Goal: Information Seeking & Learning: Check status

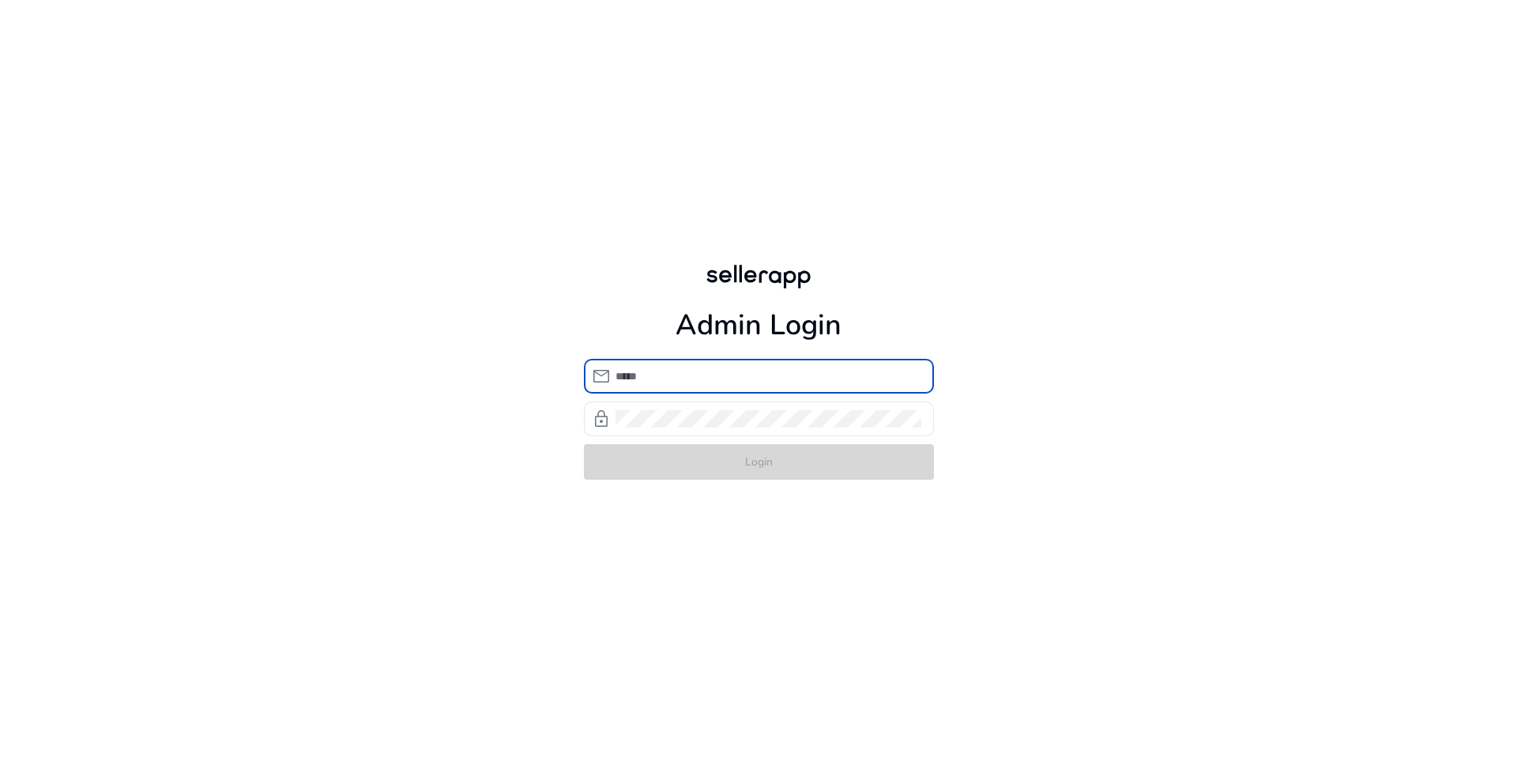
type input "**********"
click at [750, 447] on form "**********" at bounding box center [758, 419] width 350 height 121
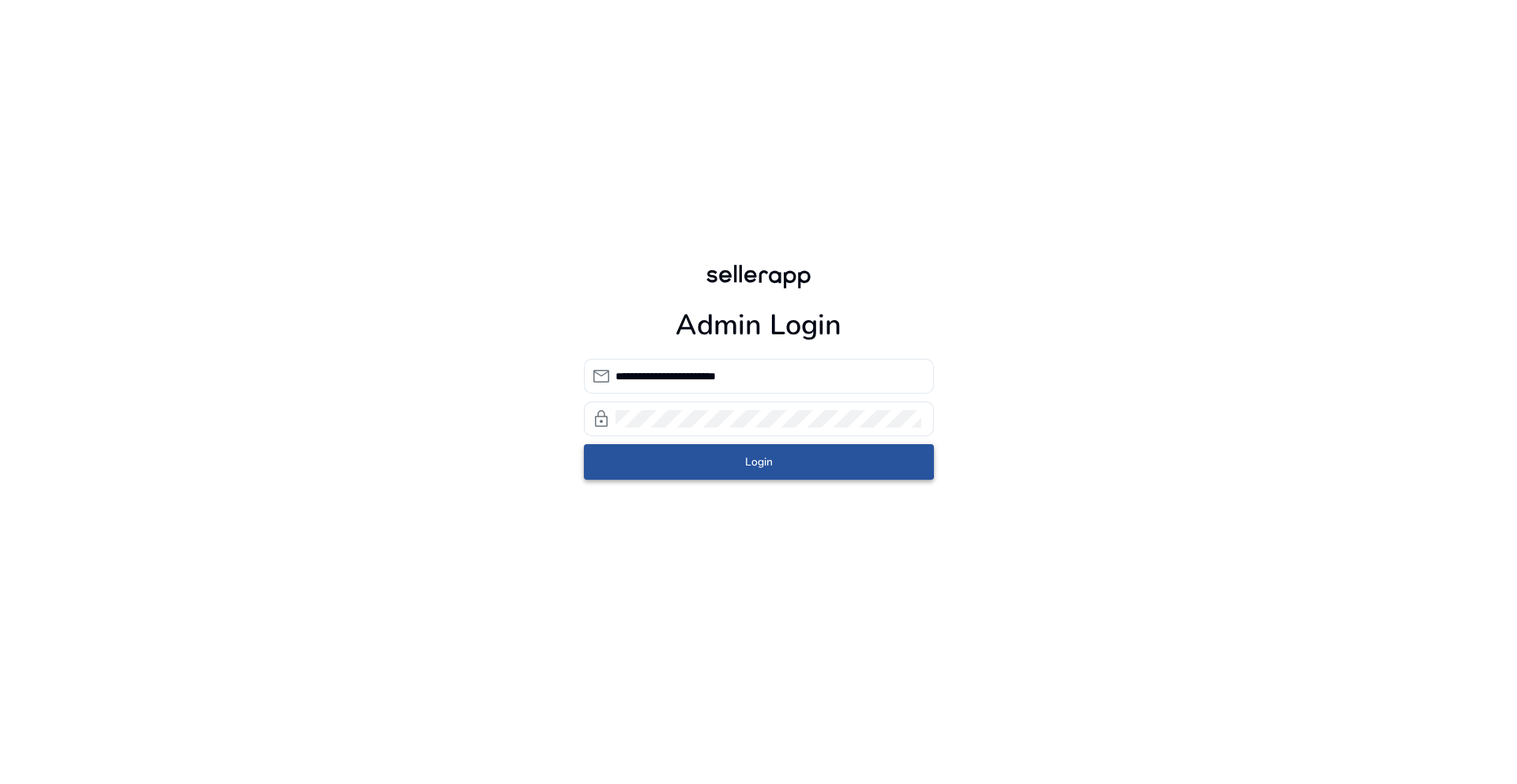
click at [750, 451] on span "submit" at bounding box center [758, 461] width 350 height 38
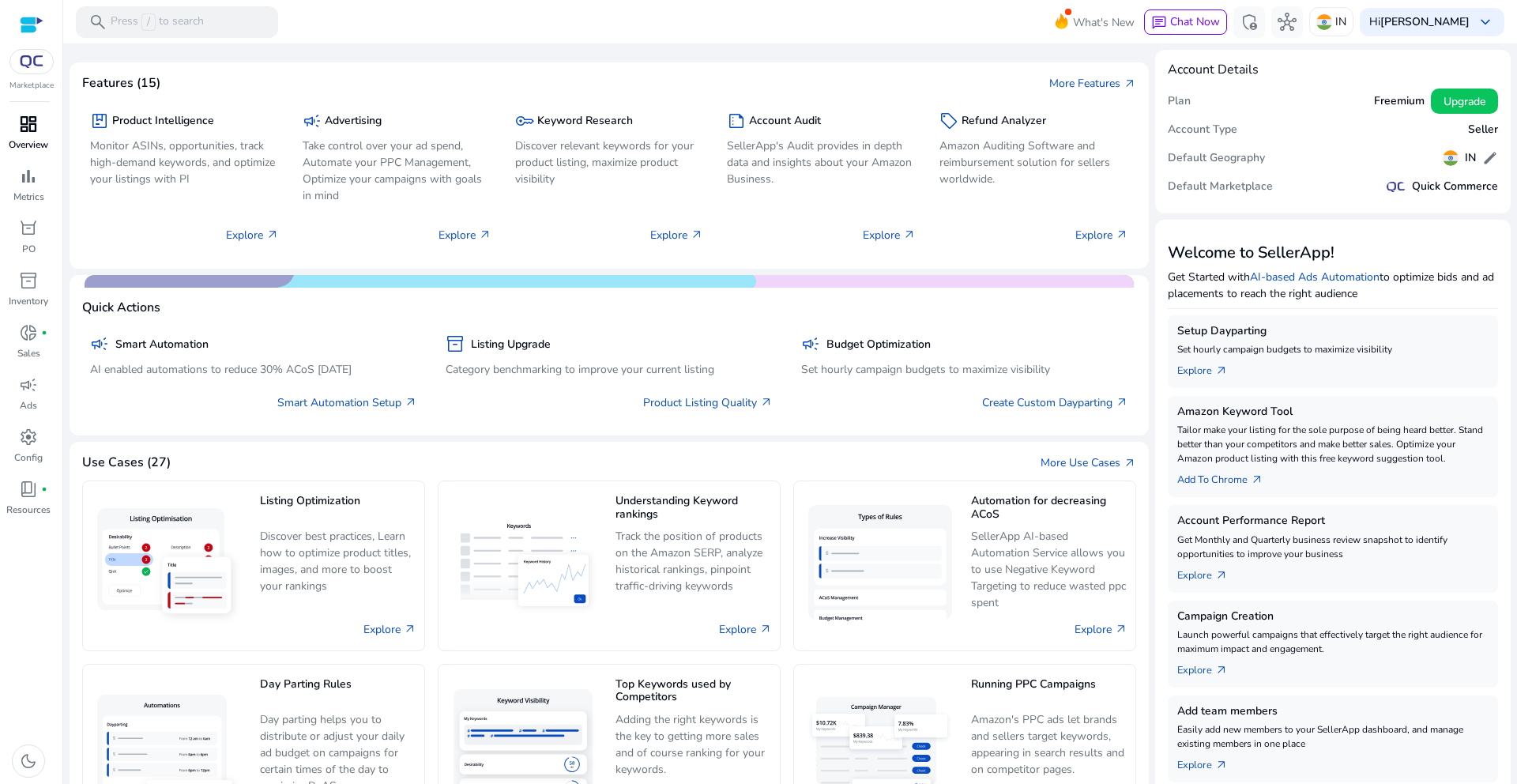
click at [24, 140] on p "Overview" at bounding box center [29, 144] width 39 height 14
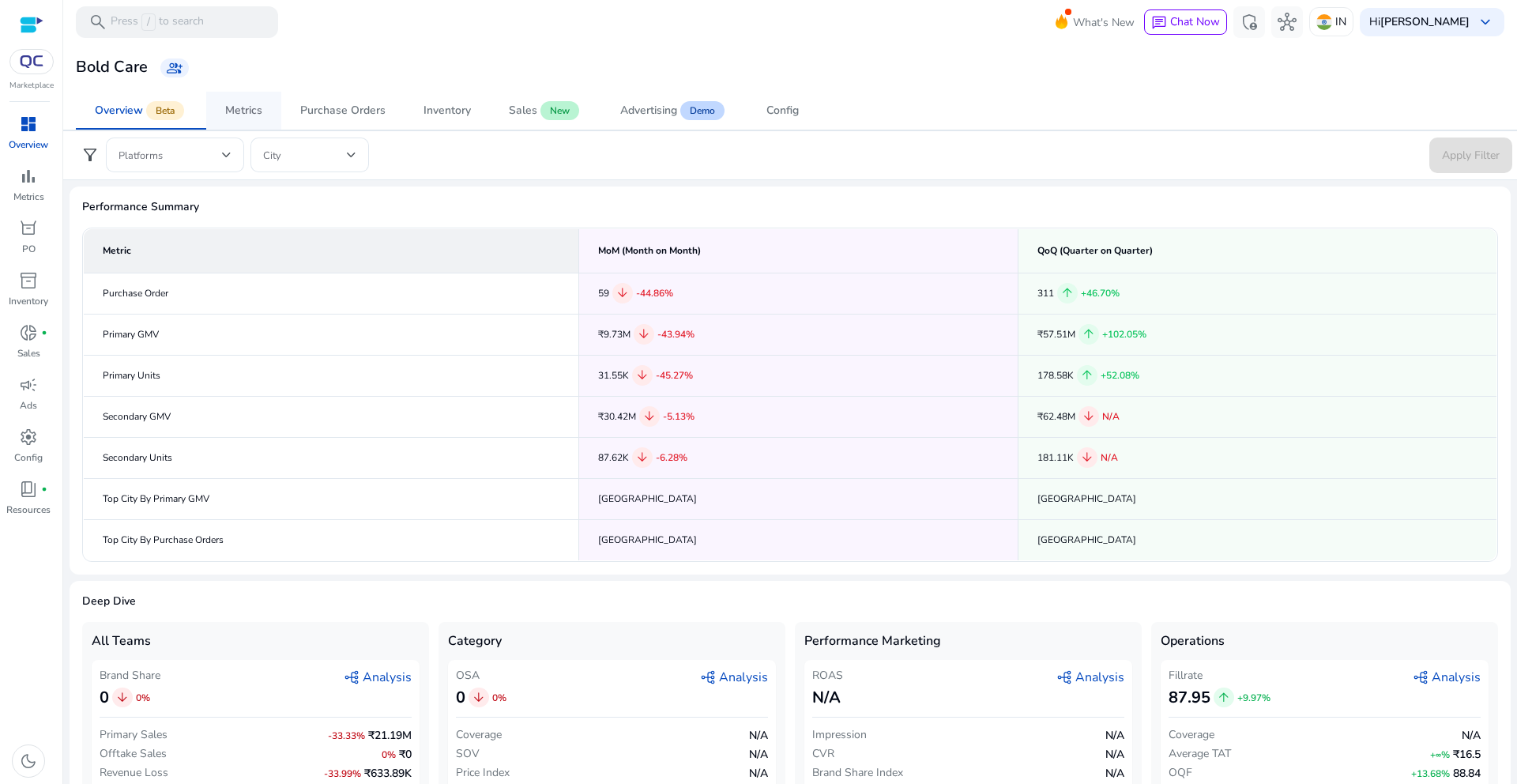
click at [251, 112] on div "Metrics" at bounding box center [244, 111] width 37 height 11
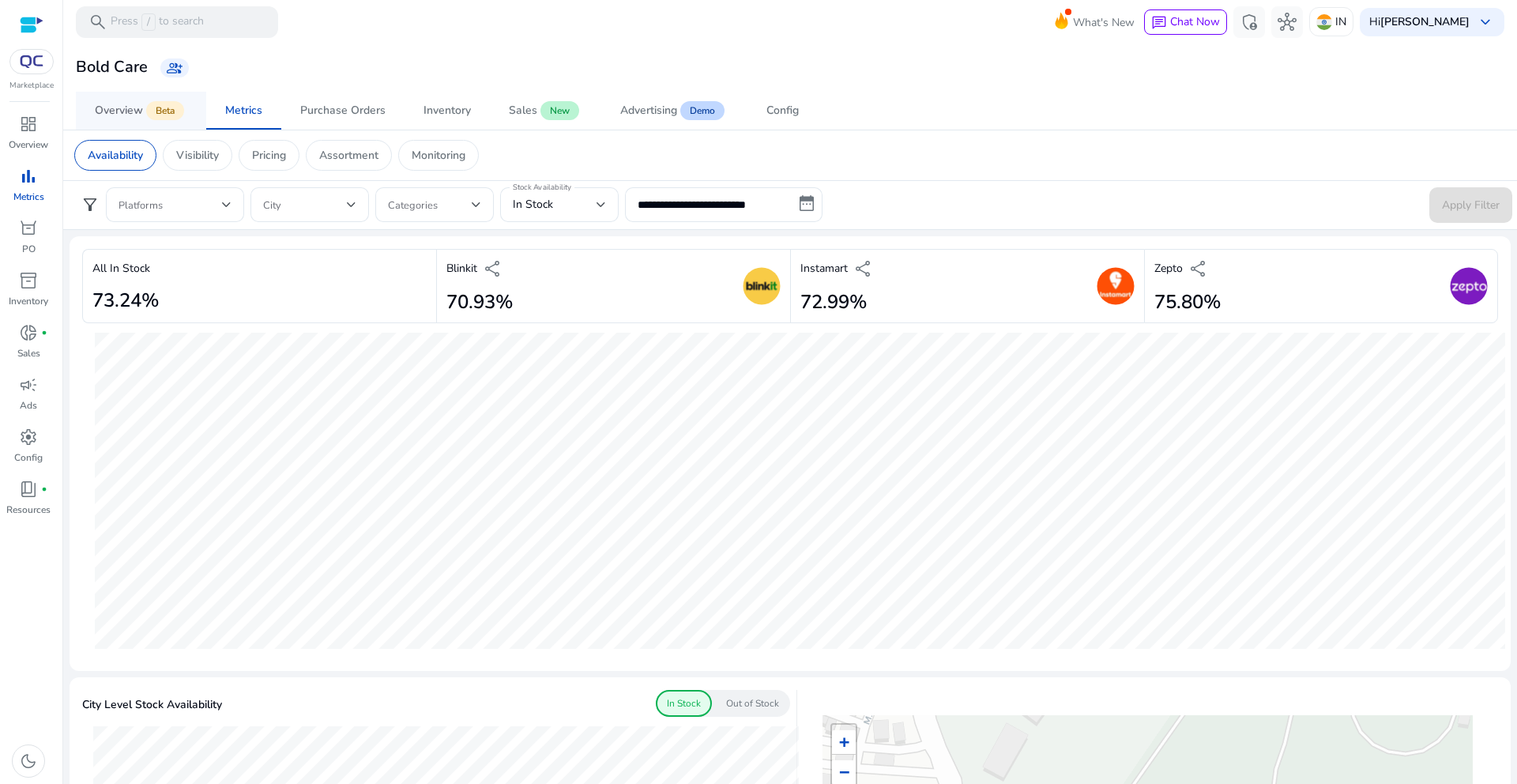
click at [118, 91] on span "Overview Beta" at bounding box center [140, 110] width 92 height 38
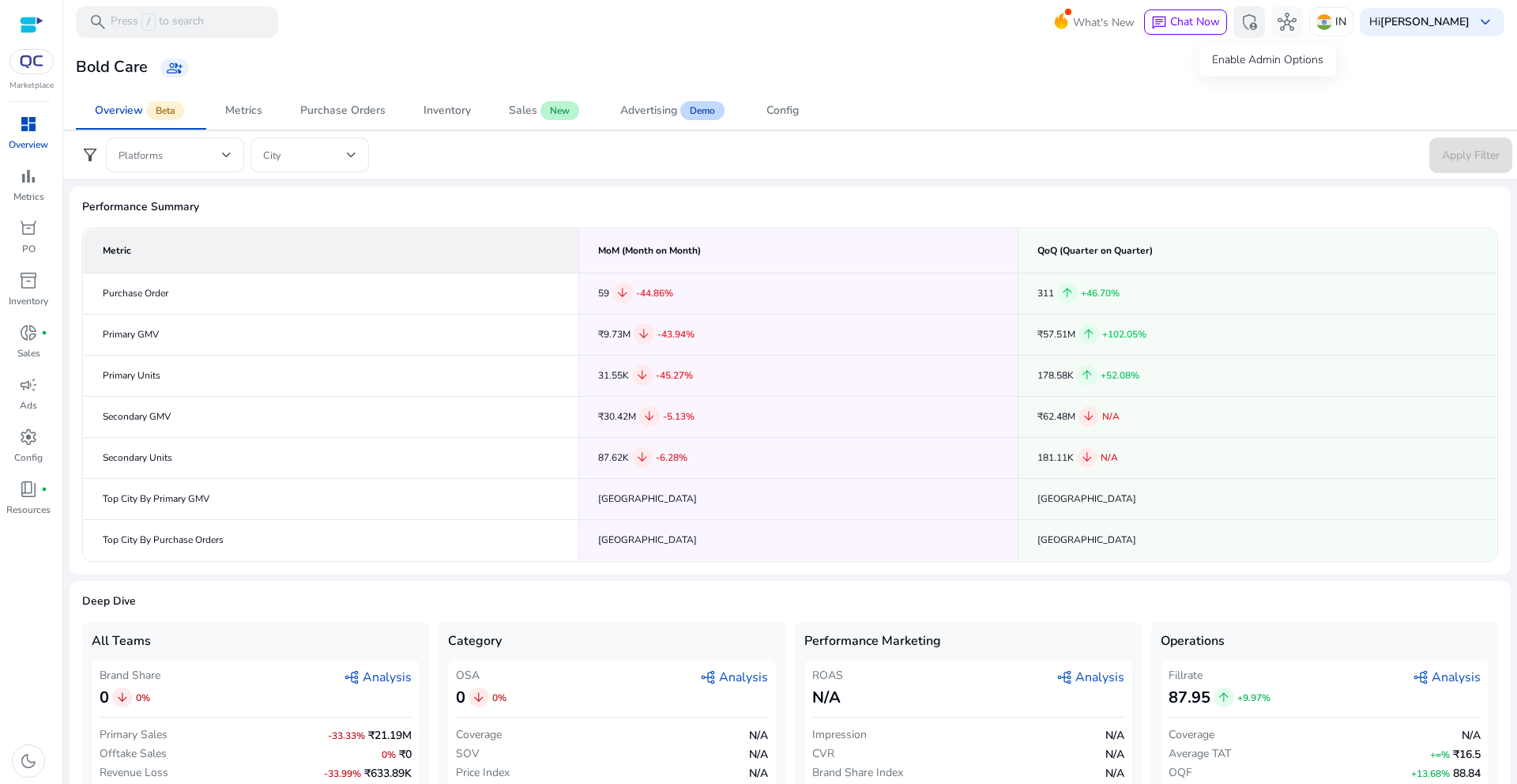
click at [1259, 14] on span "admin_panel_settings" at bounding box center [1249, 22] width 19 height 19
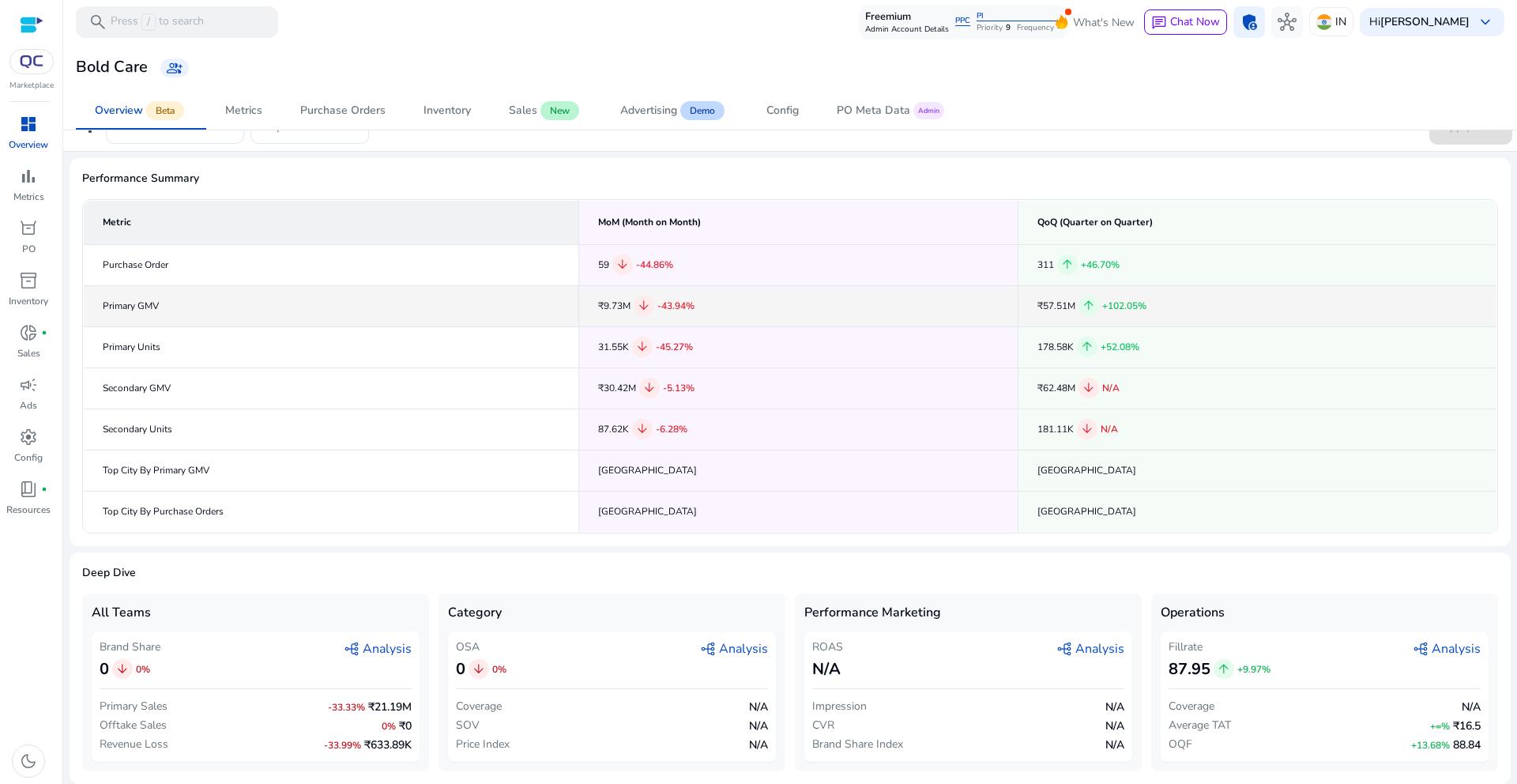
drag, startPoint x: 139, startPoint y: 306, endPoint x: 171, endPoint y: 302, distance: 32.2
click at [171, 302] on td "Primary GMV" at bounding box center [332, 306] width 496 height 41
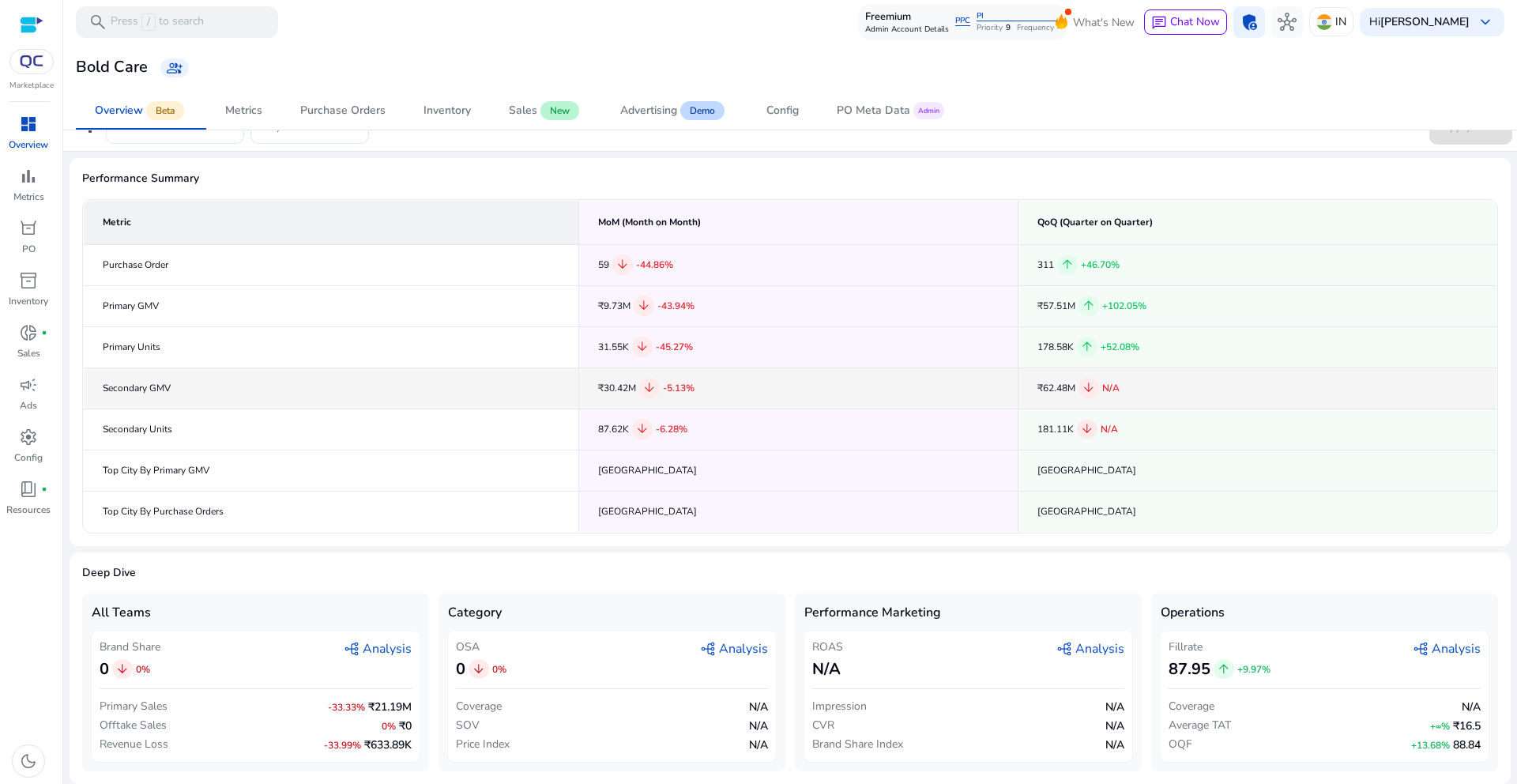
click at [266, 396] on td "Secondary GMV" at bounding box center [332, 388] width 496 height 41
drag, startPoint x: 171, startPoint y: 385, endPoint x: 96, endPoint y: 390, distance: 75.2
click at [96, 390] on td "Secondary GMV" at bounding box center [332, 388] width 496 height 41
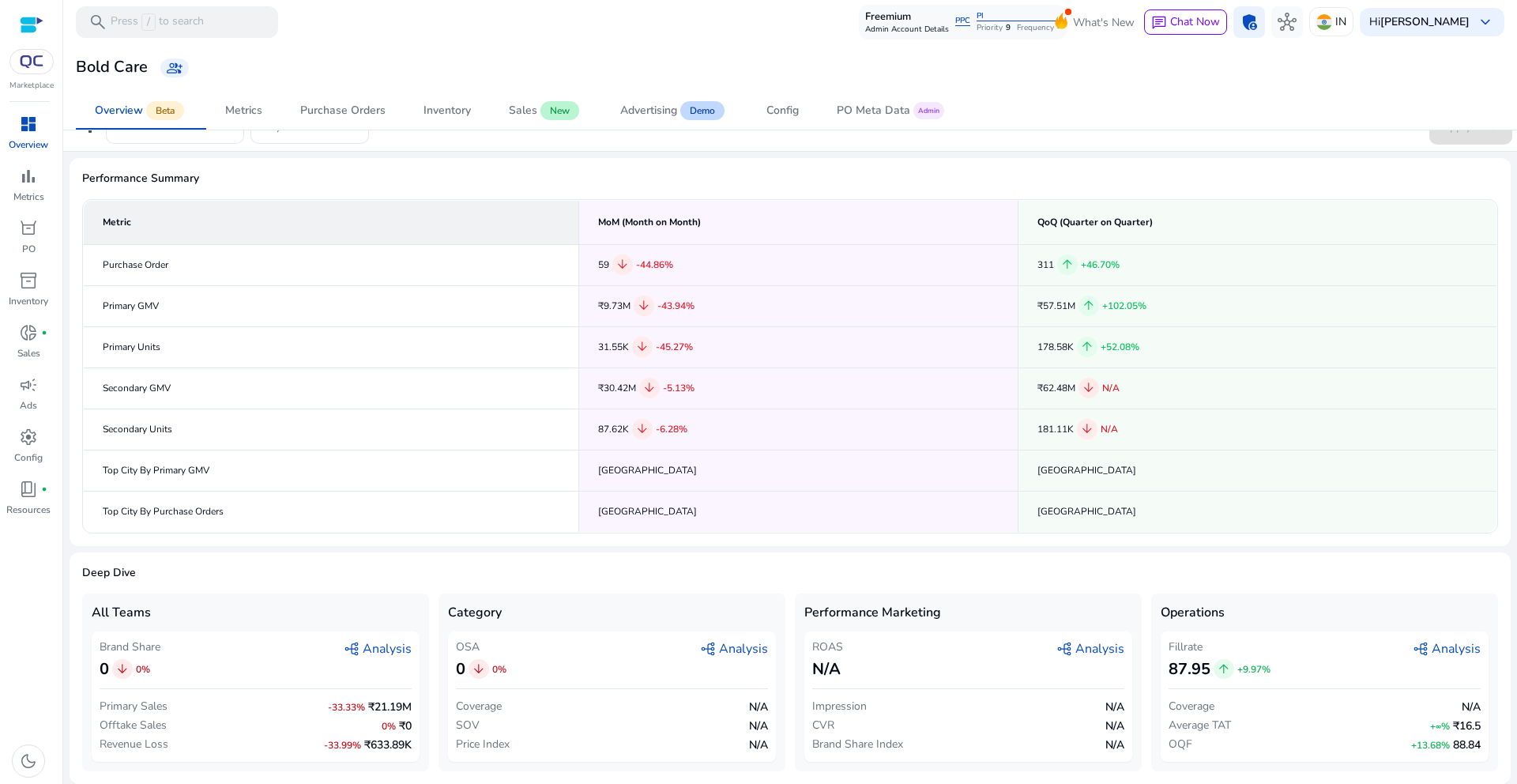
drag, startPoint x: 166, startPoint y: 305, endPoint x: 64, endPoint y: 311, distance: 102.2
click at [64, 311] on mat-sidenav-content "search Press / to search Freemium Admin Account Details PPC PI Priority 9 Frequ…" at bounding box center [791, 392] width 1454 height 784
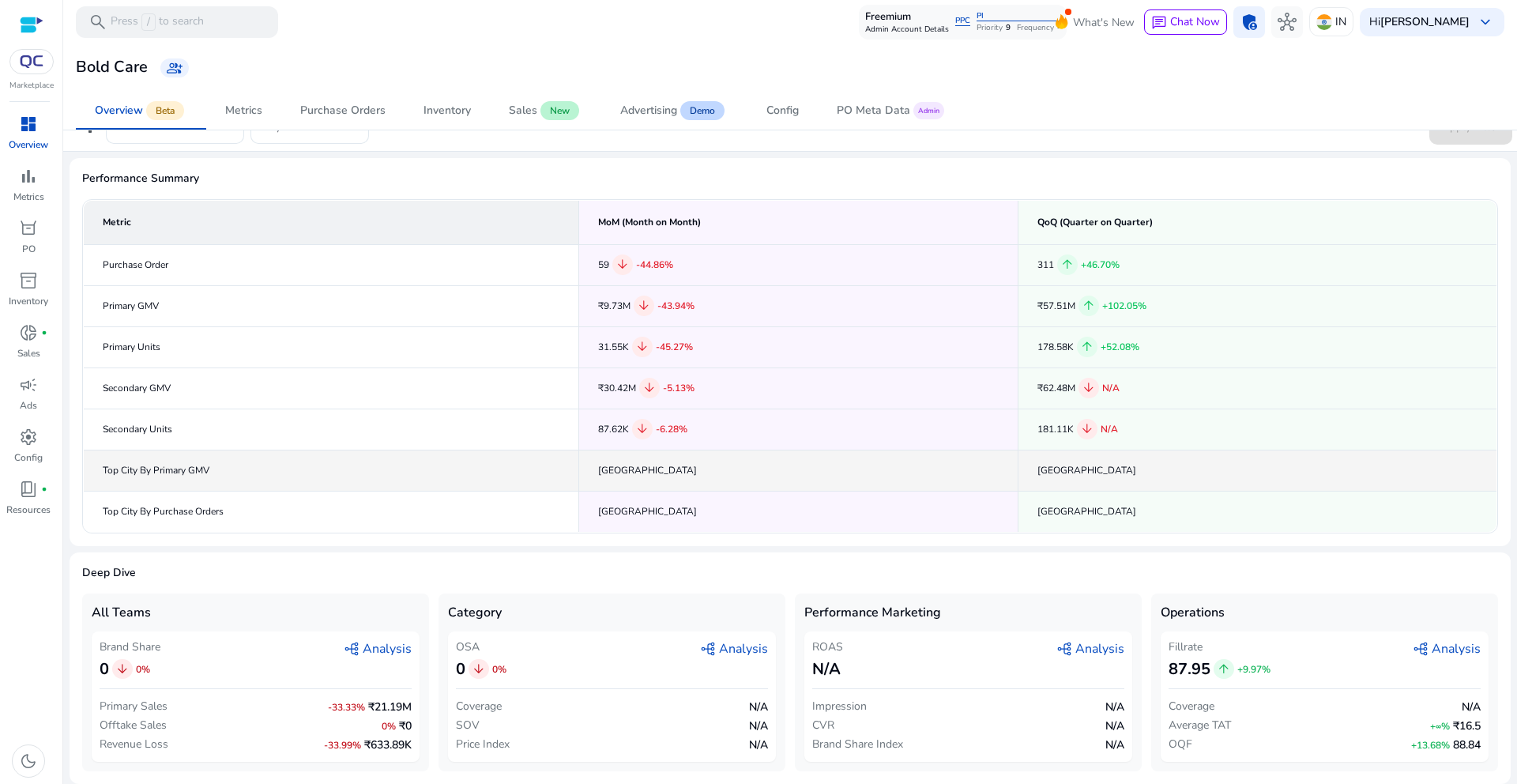
scroll to position [0, 0]
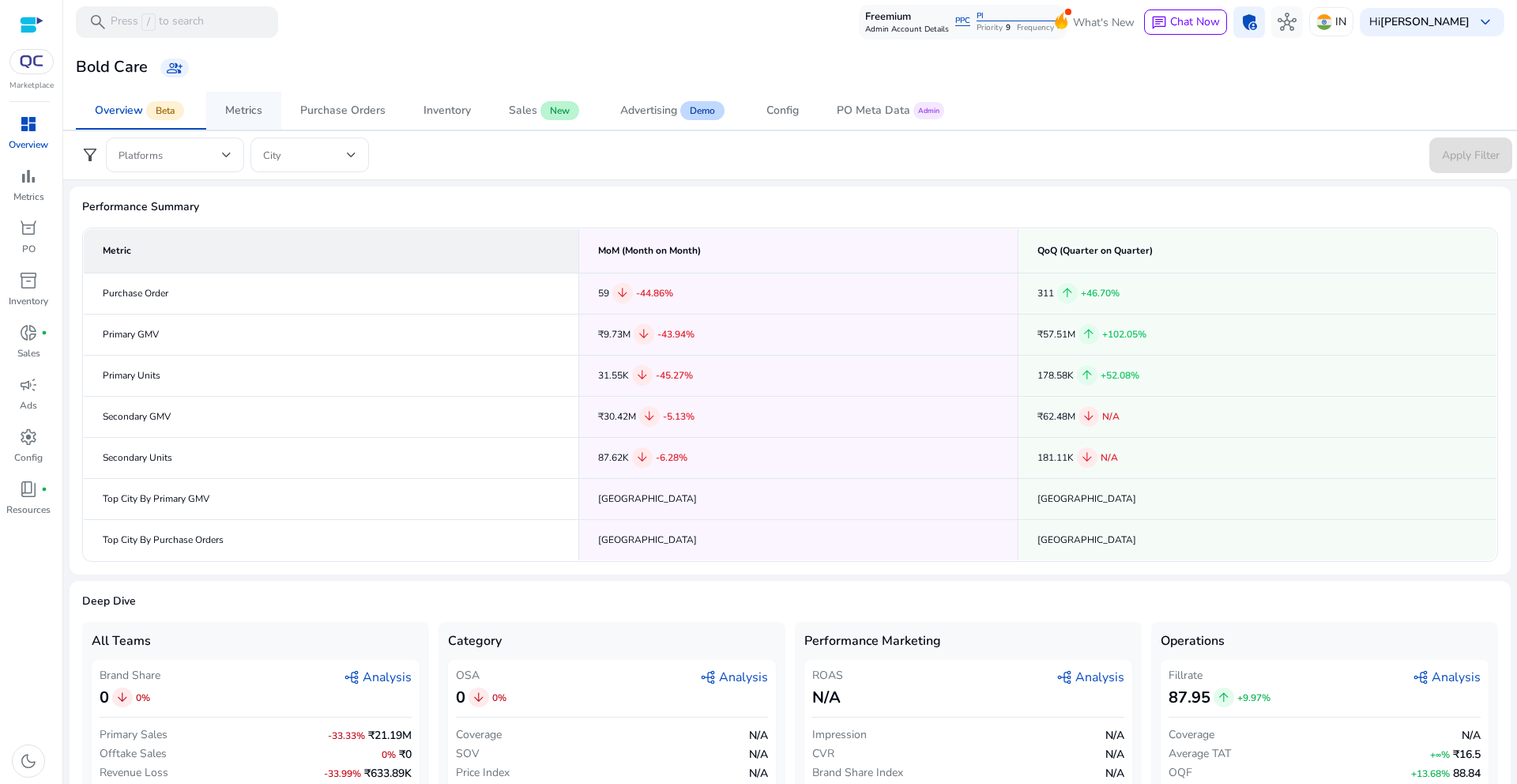
click at [235, 126] on span "Metrics" at bounding box center [244, 110] width 37 height 38
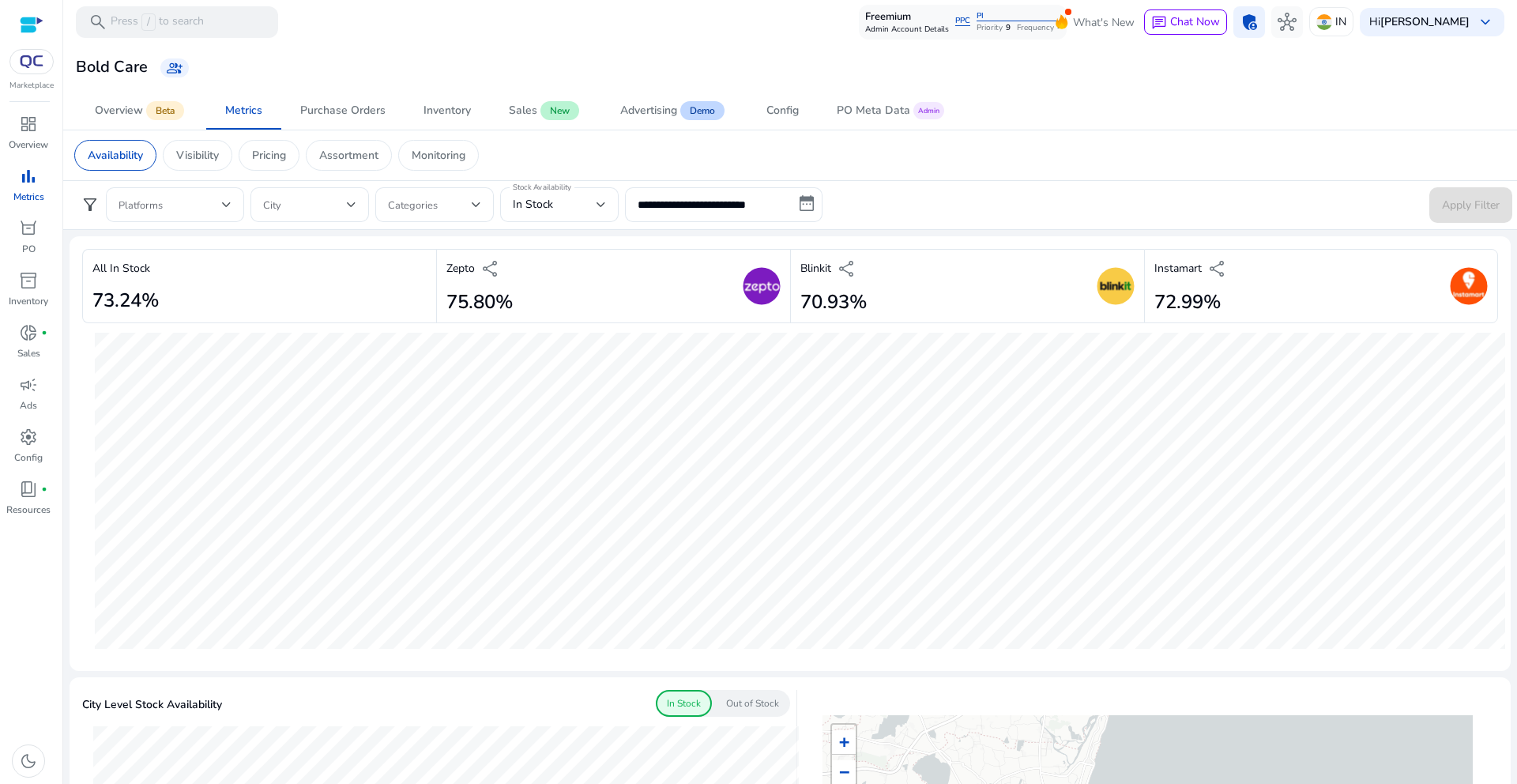
drag, startPoint x: 171, startPoint y: 293, endPoint x: 98, endPoint y: 288, distance: 73.2
click at [98, 288] on div "All In Stock 73.24%" at bounding box center [259, 286] width 354 height 75
drag, startPoint x: 800, startPoint y: 297, endPoint x: 868, endPoint y: 305, distance: 68.5
click at [868, 305] on div "Blinkit share 70.93%" at bounding box center [967, 286] width 354 height 75
drag, startPoint x: 515, startPoint y: 304, endPoint x: 438, endPoint y: 303, distance: 77.0
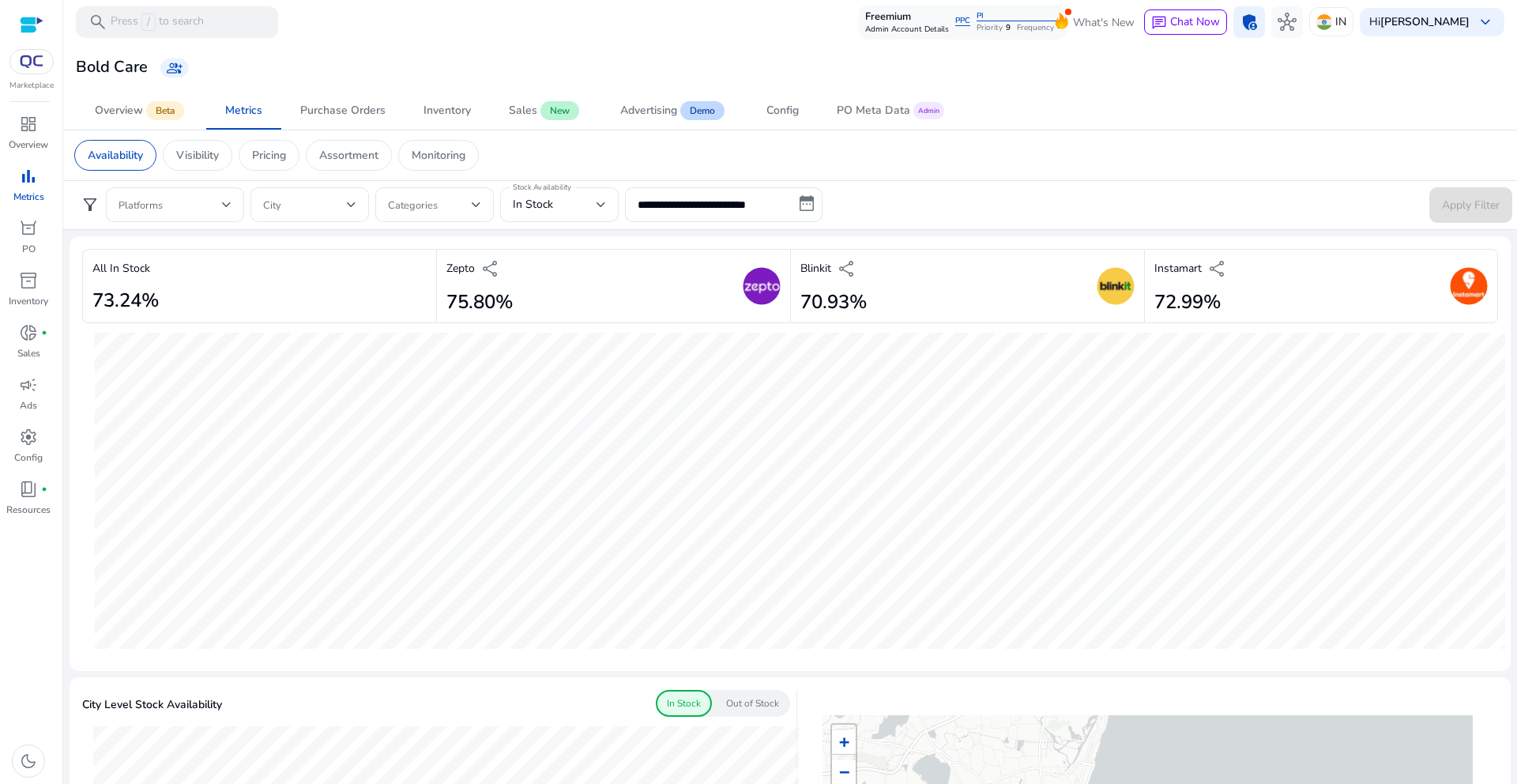
click at [438, 303] on div "Zepto share 75.80%" at bounding box center [613, 286] width 354 height 75
click at [522, 302] on div "Zepto share 75.80%" at bounding box center [613, 286] width 354 height 75
drag, startPoint x: 518, startPoint y: 302, endPoint x: 439, endPoint y: 299, distance: 79.1
click at [439, 299] on div "Zepto share 75.80%" at bounding box center [613, 286] width 354 height 75
click at [518, 302] on div "Zepto share 75.80%" at bounding box center [613, 286] width 354 height 75
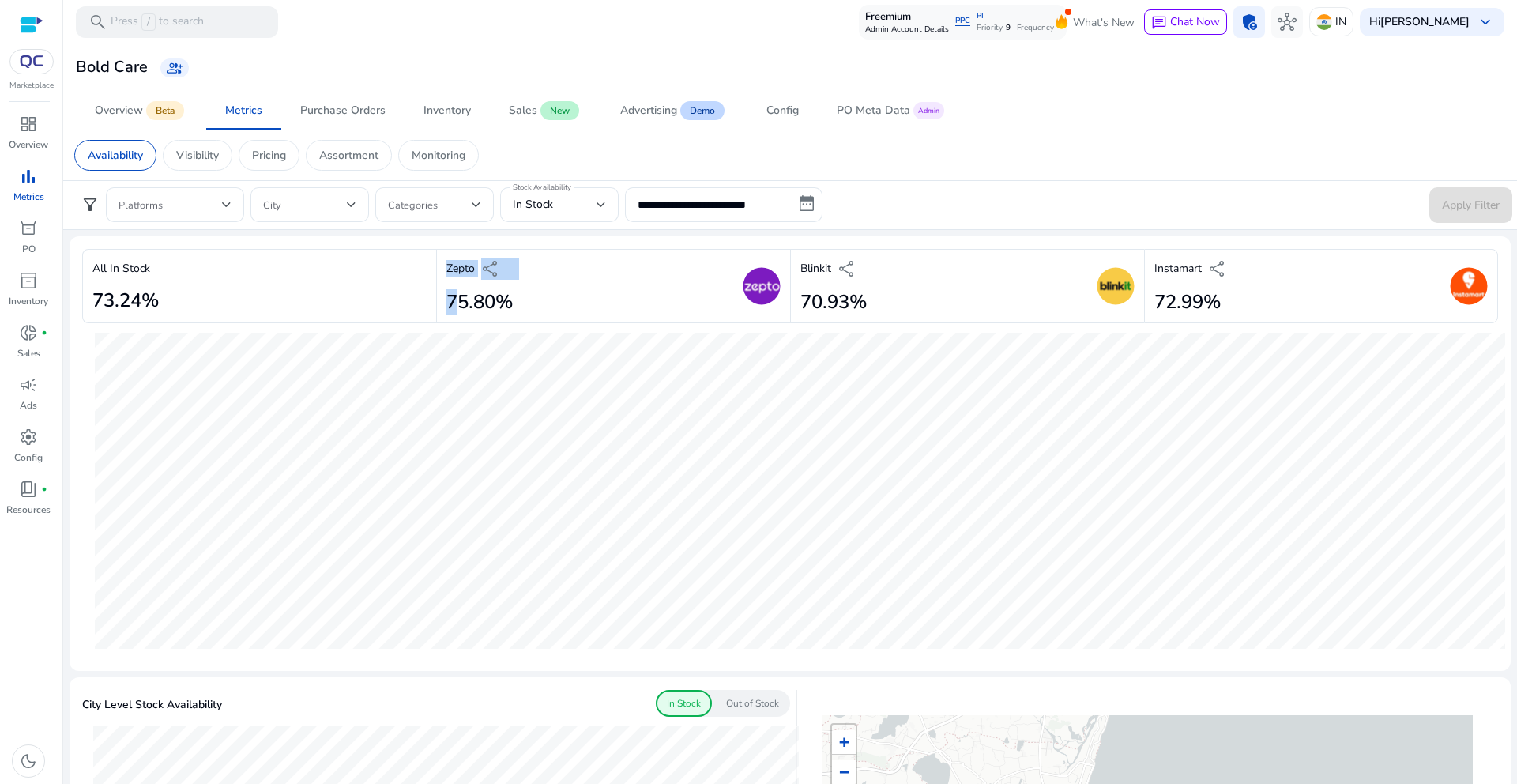
drag, startPoint x: 518, startPoint y: 302, endPoint x: 451, endPoint y: 303, distance: 67.0
click at [451, 303] on div "Zepto share 75.80%" at bounding box center [613, 286] width 354 height 75
click at [496, 302] on h2 "75.80%" at bounding box center [479, 302] width 66 height 23
click at [827, 297] on h2 "70.93%" at bounding box center [833, 302] width 66 height 23
click at [462, 298] on h2 "75.80%" at bounding box center [479, 302] width 66 height 23
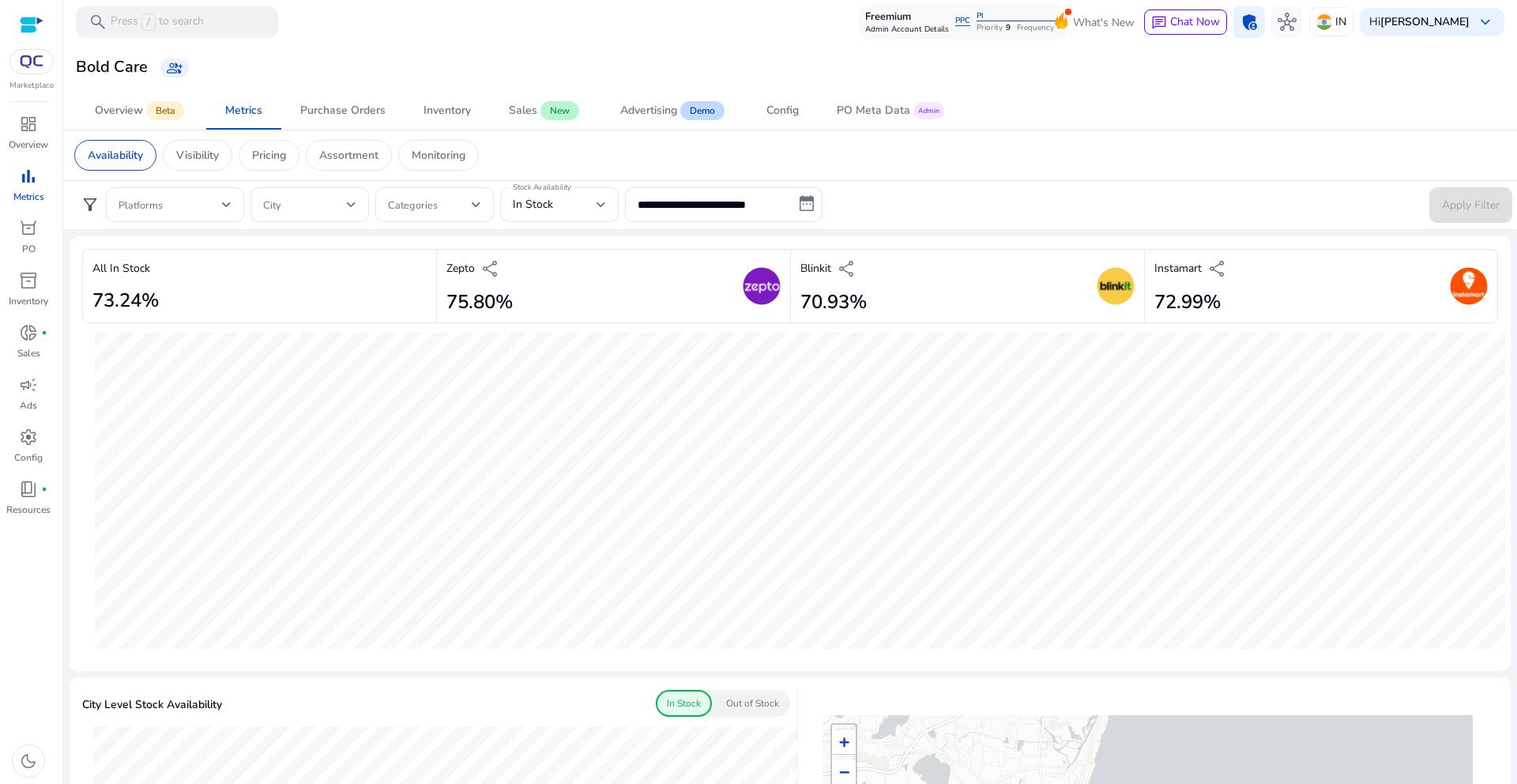
click at [462, 299] on h2 "75.80%" at bounding box center [479, 302] width 66 height 23
click at [470, 299] on h2 "75.80%" at bounding box center [479, 302] width 66 height 23
click at [513, 302] on div "Zepto share 75.80%" at bounding box center [613, 286] width 354 height 75
drag, startPoint x: 511, startPoint y: 302, endPoint x: 438, endPoint y: 302, distance: 73.0
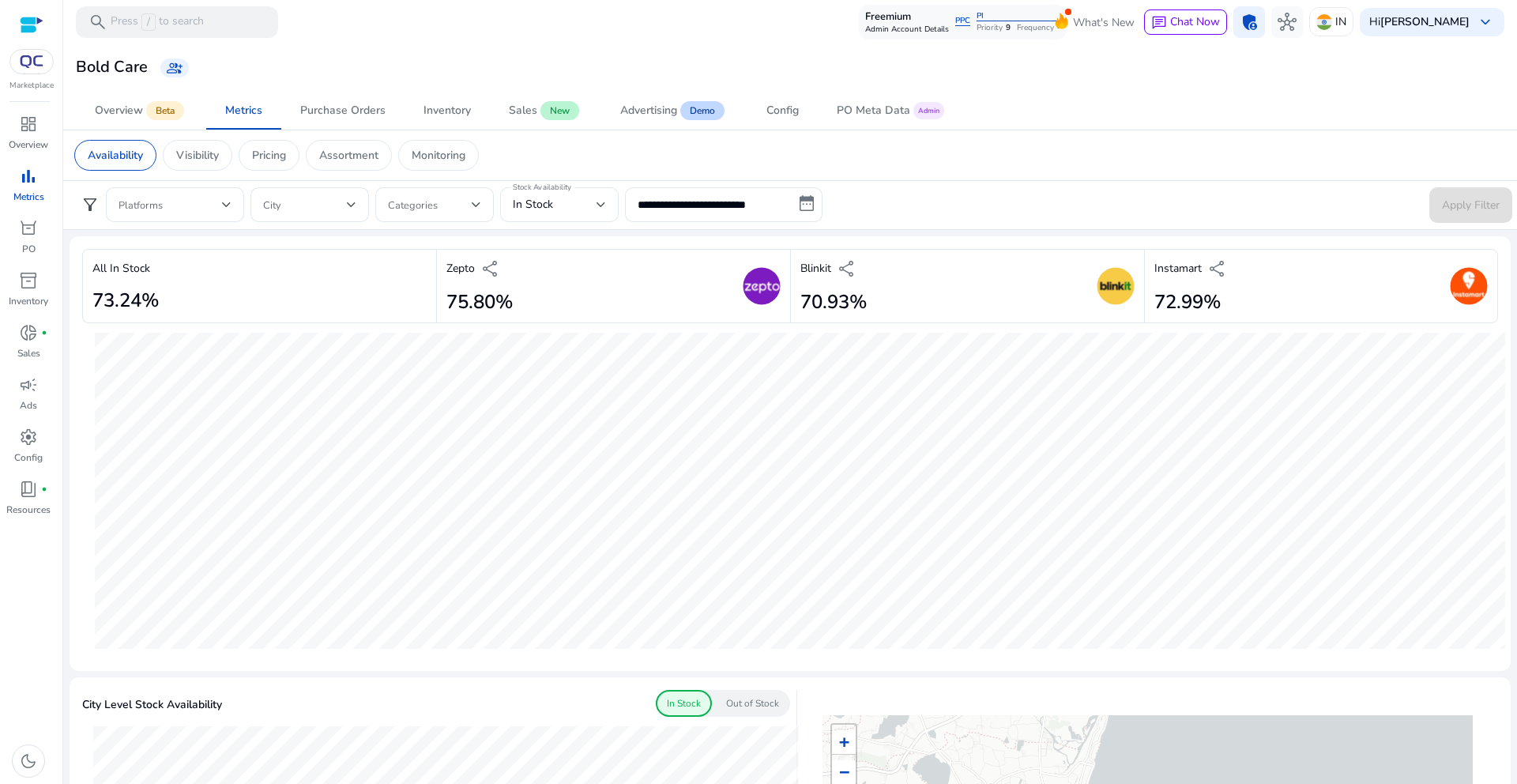
click at [438, 302] on div "Zepto share 75.80%" at bounding box center [613, 286] width 354 height 75
click at [455, 301] on h2 "75.80%" at bounding box center [479, 302] width 66 height 23
click at [471, 300] on h2 "75.80%" at bounding box center [479, 302] width 66 height 23
click at [476, 299] on h2 "75.80%" at bounding box center [479, 302] width 66 height 23
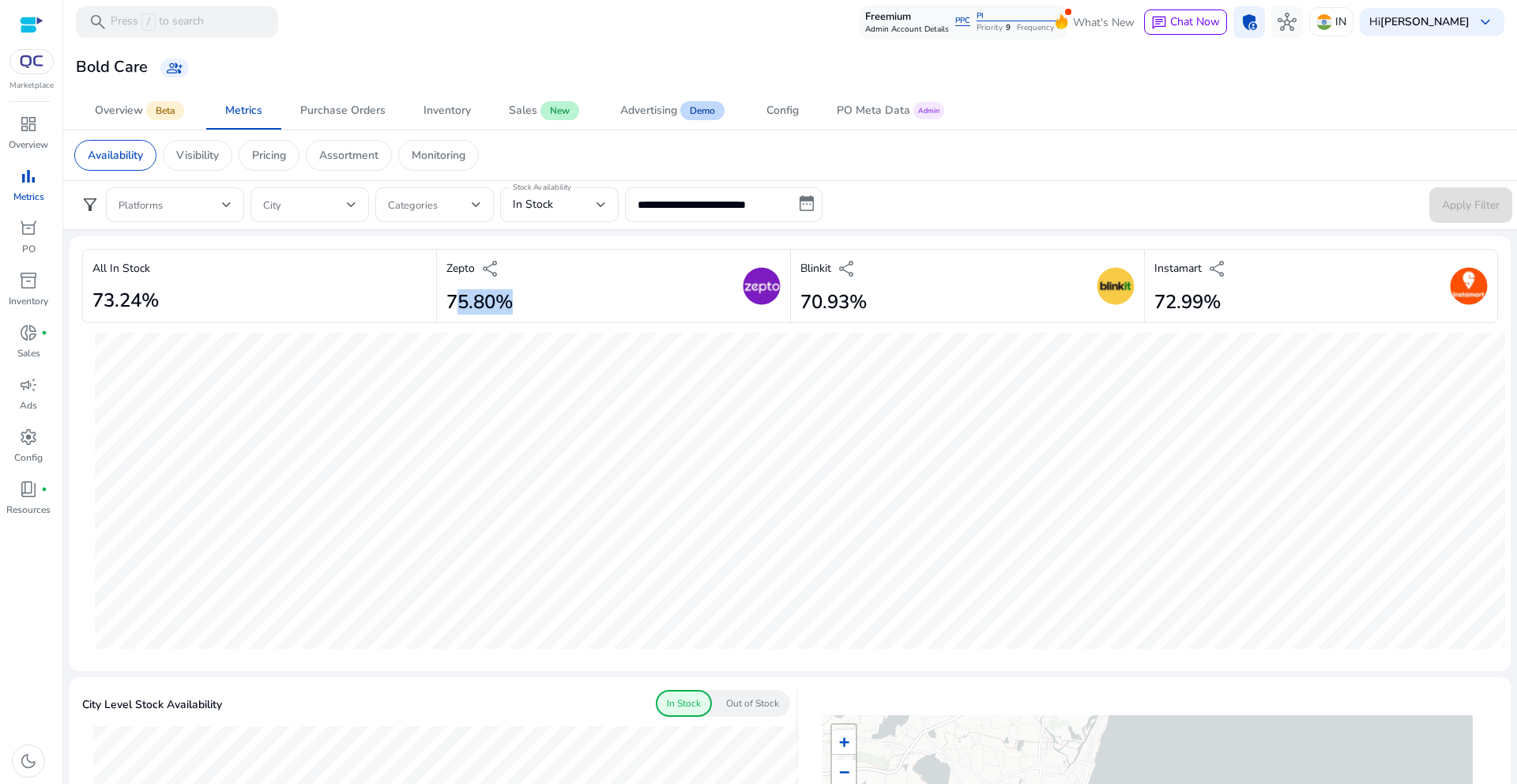
click at [476, 299] on h2 "75.80%" at bounding box center [479, 302] width 66 height 23
click at [458, 305] on h2 "75.80%" at bounding box center [479, 302] width 66 height 23
click at [819, 306] on h2 "70.93%" at bounding box center [833, 302] width 66 height 23
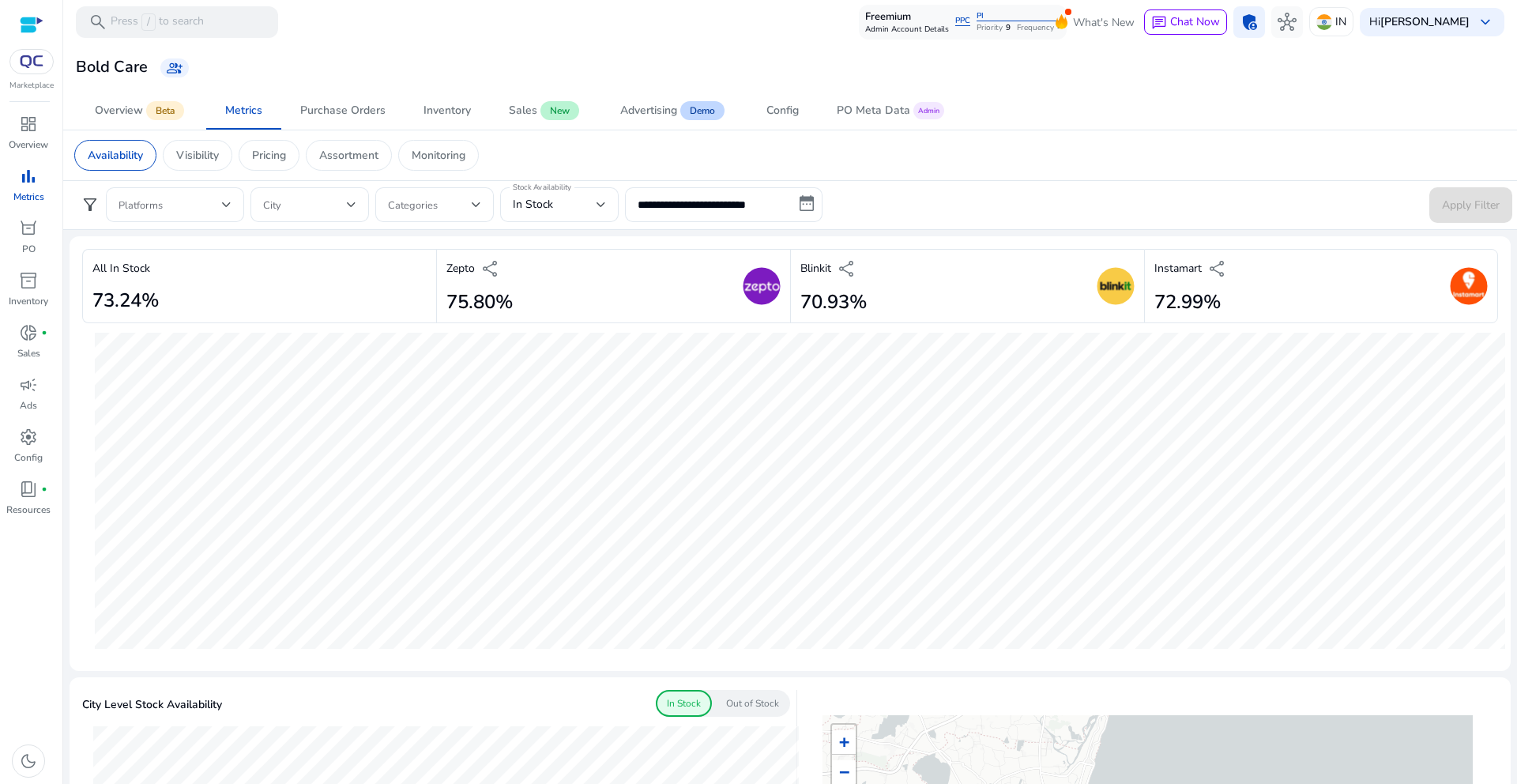
click at [477, 301] on h2 "75.80%" at bounding box center [479, 302] width 66 height 23
click at [477, 299] on h2 "75.80%" at bounding box center [479, 302] width 66 height 23
click at [814, 302] on h2 "70.93%" at bounding box center [833, 302] width 66 height 23
click at [822, 305] on h2 "70.93%" at bounding box center [833, 302] width 66 height 23
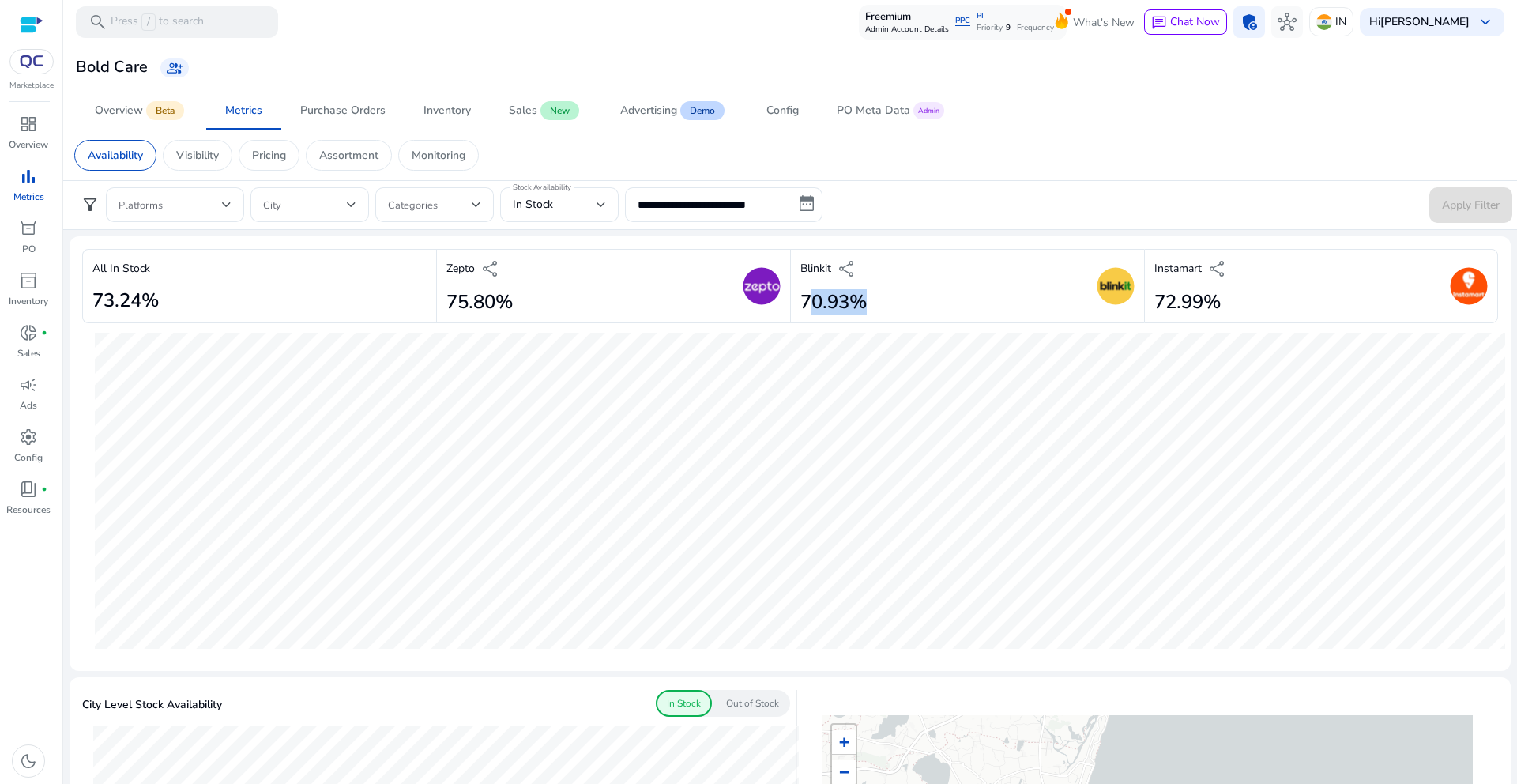
click at [822, 305] on h2 "70.93%" at bounding box center [833, 302] width 66 height 23
click at [1166, 308] on h2 "72.99%" at bounding box center [1190, 302] width 73 height 23
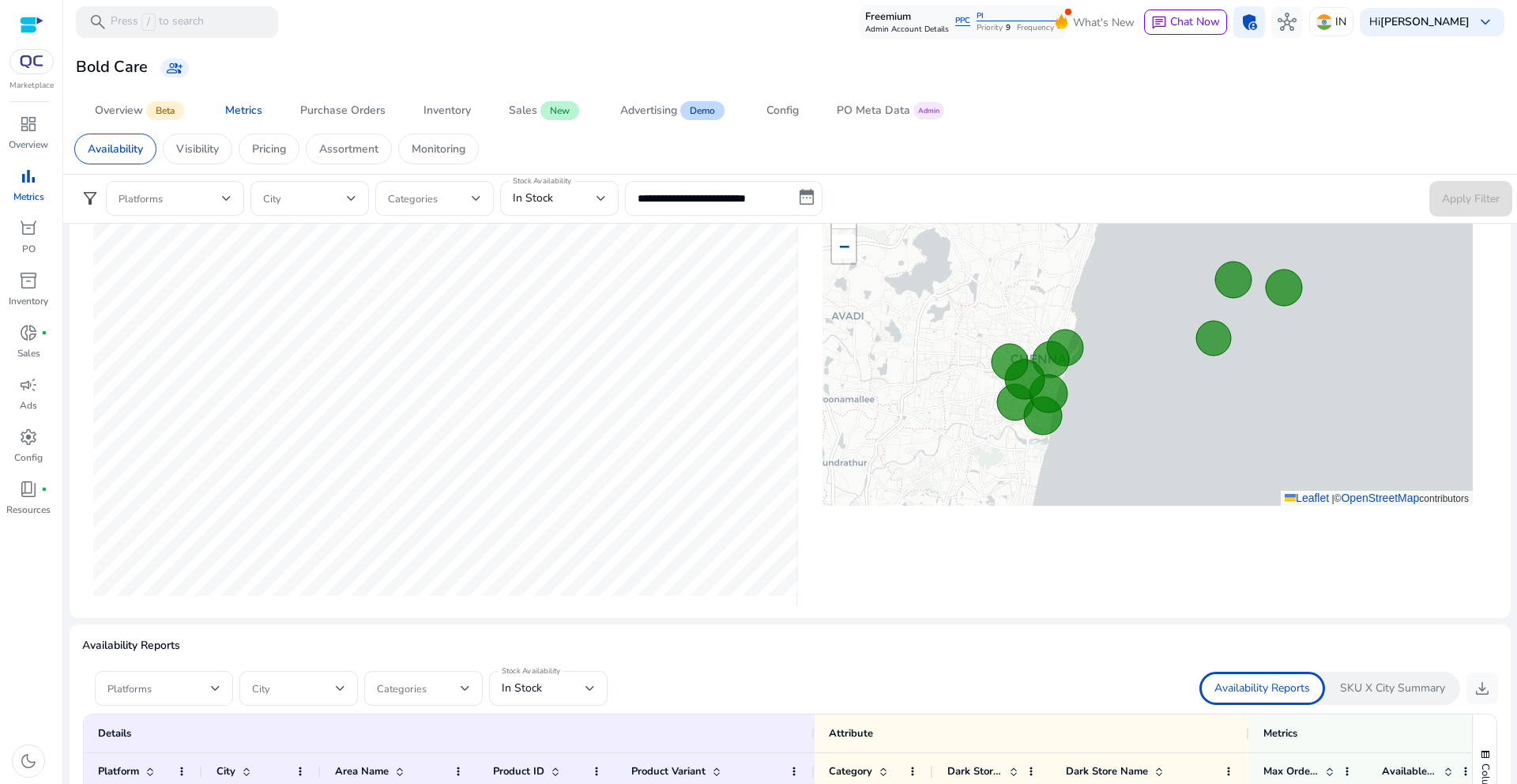
scroll to position [548, 0]
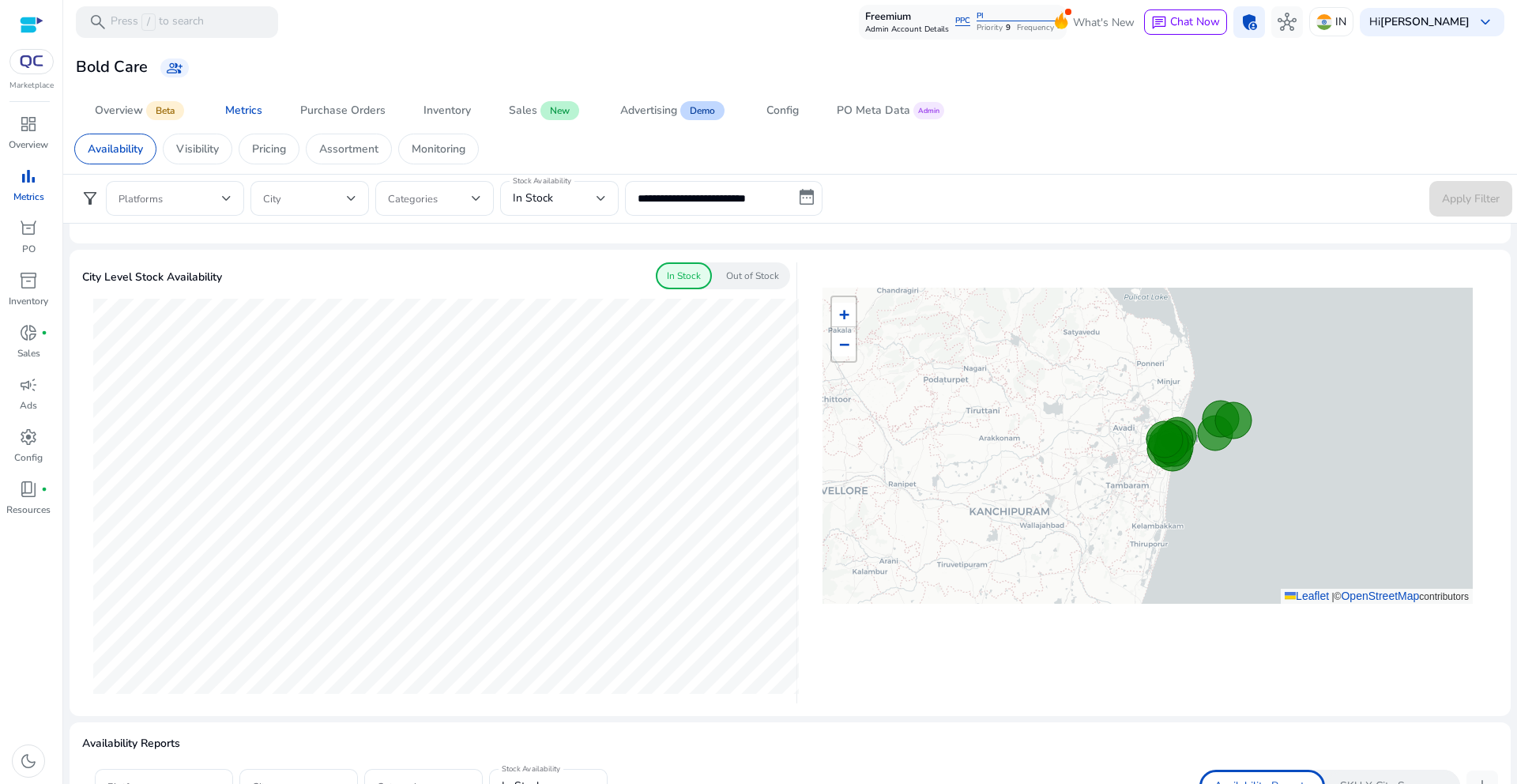
scroll to position [425, 0]
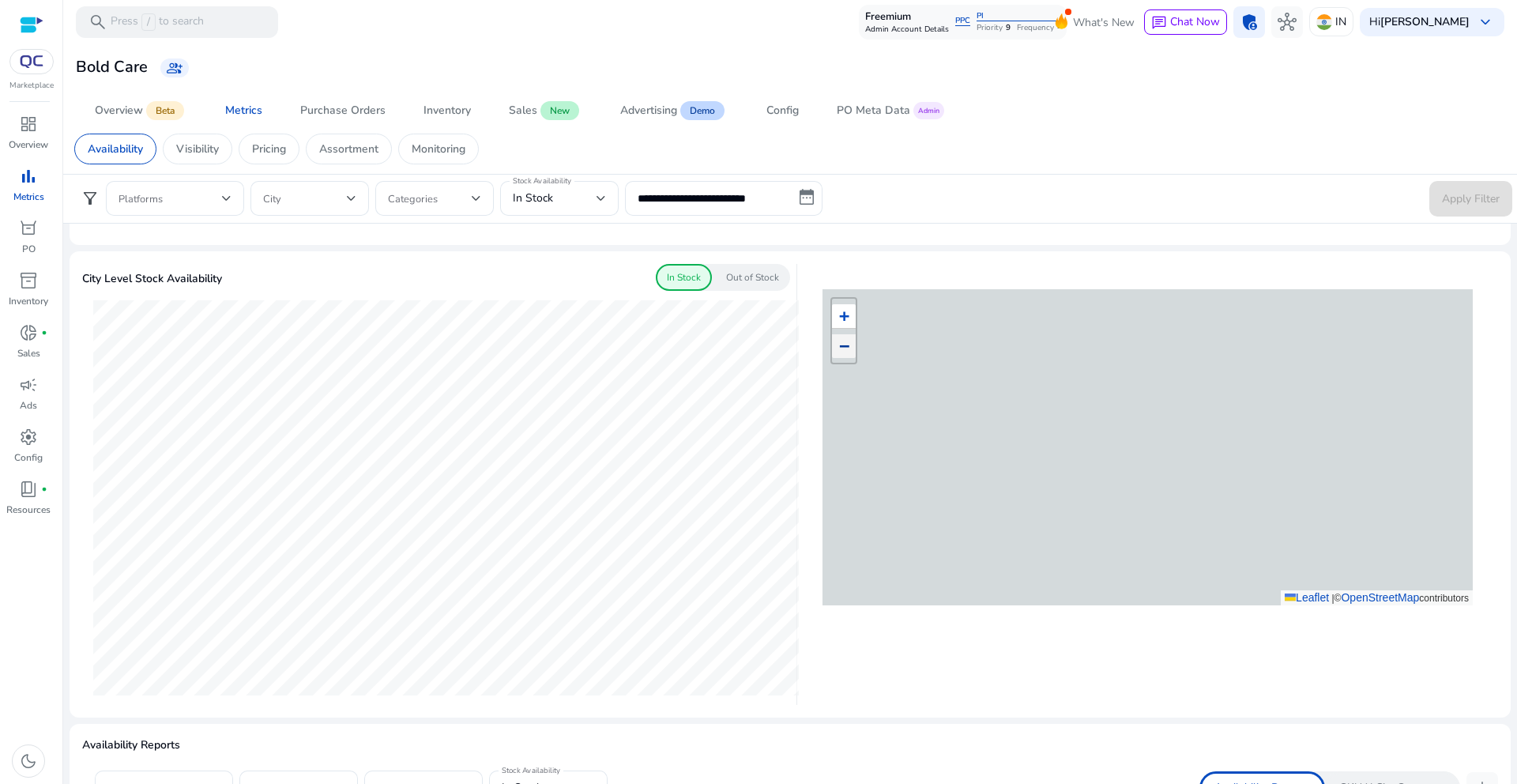
click at [843, 353] on span "−" at bounding box center [844, 346] width 11 height 20
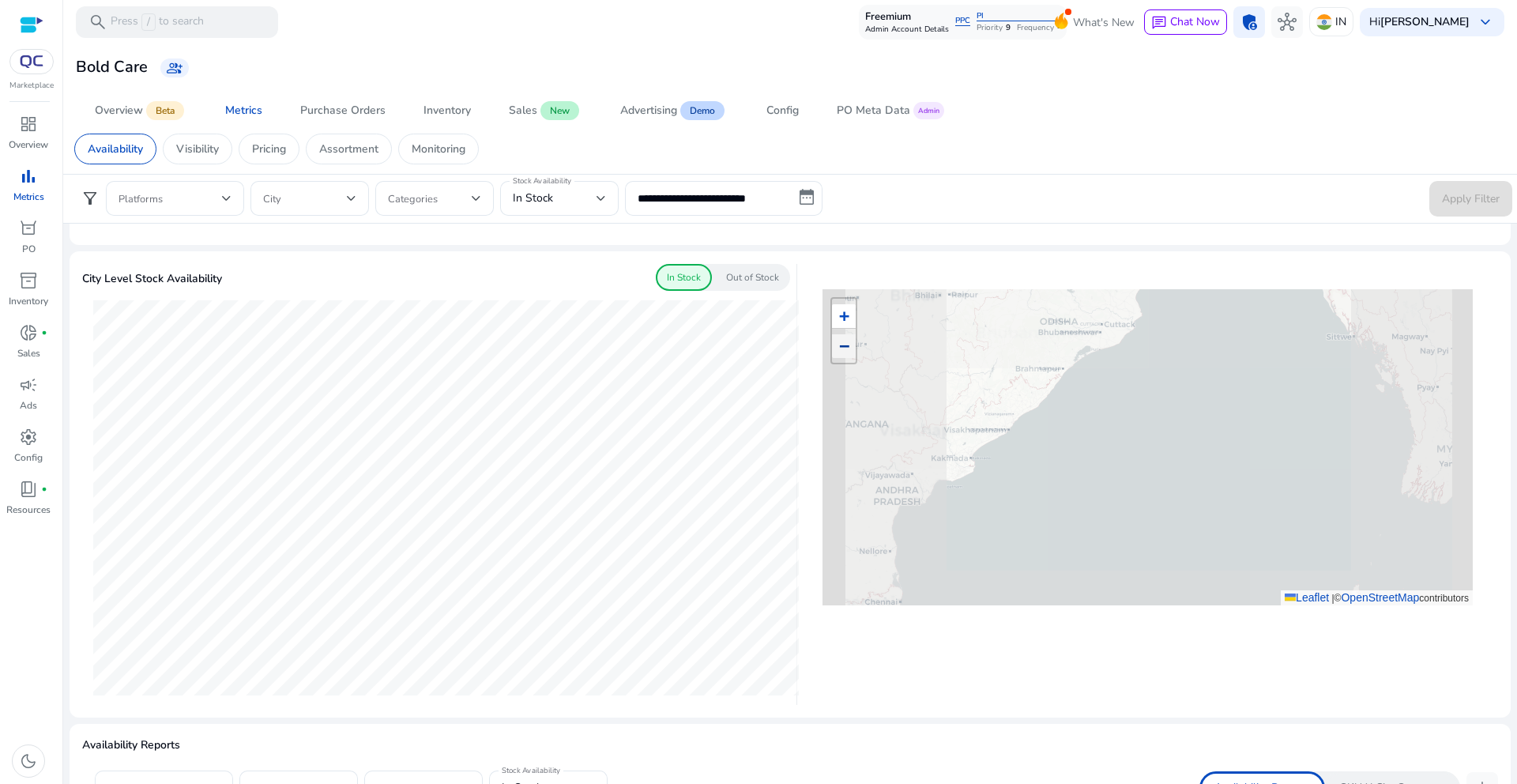
click at [843, 353] on span "−" at bounding box center [844, 346] width 11 height 20
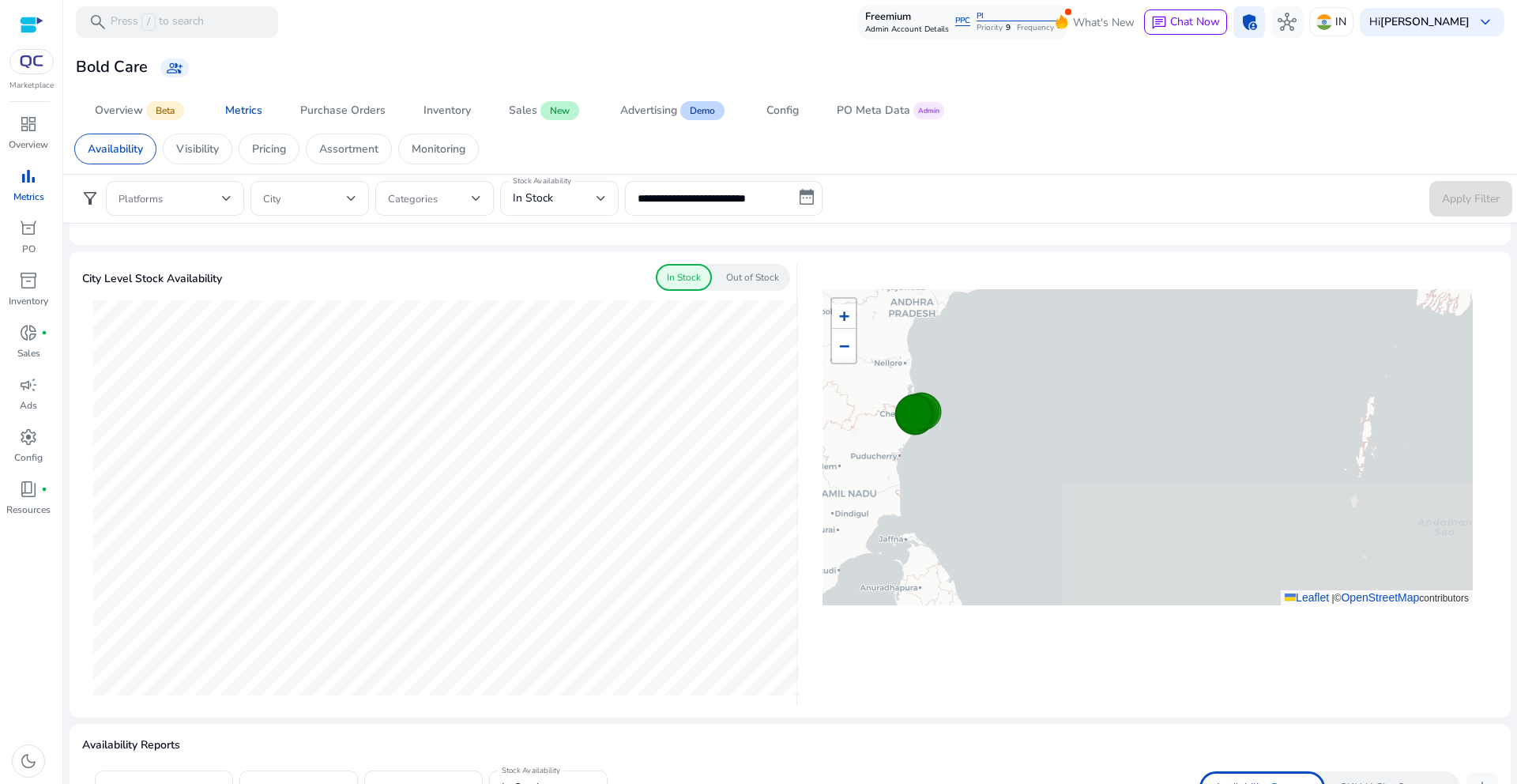
drag, startPoint x: 903, startPoint y: 552, endPoint x: 918, endPoint y: 363, distance: 189.6
click at [918, 363] on div "+ − Leaflet | © OpenStreetMap contributors" at bounding box center [1148, 447] width 650 height 316
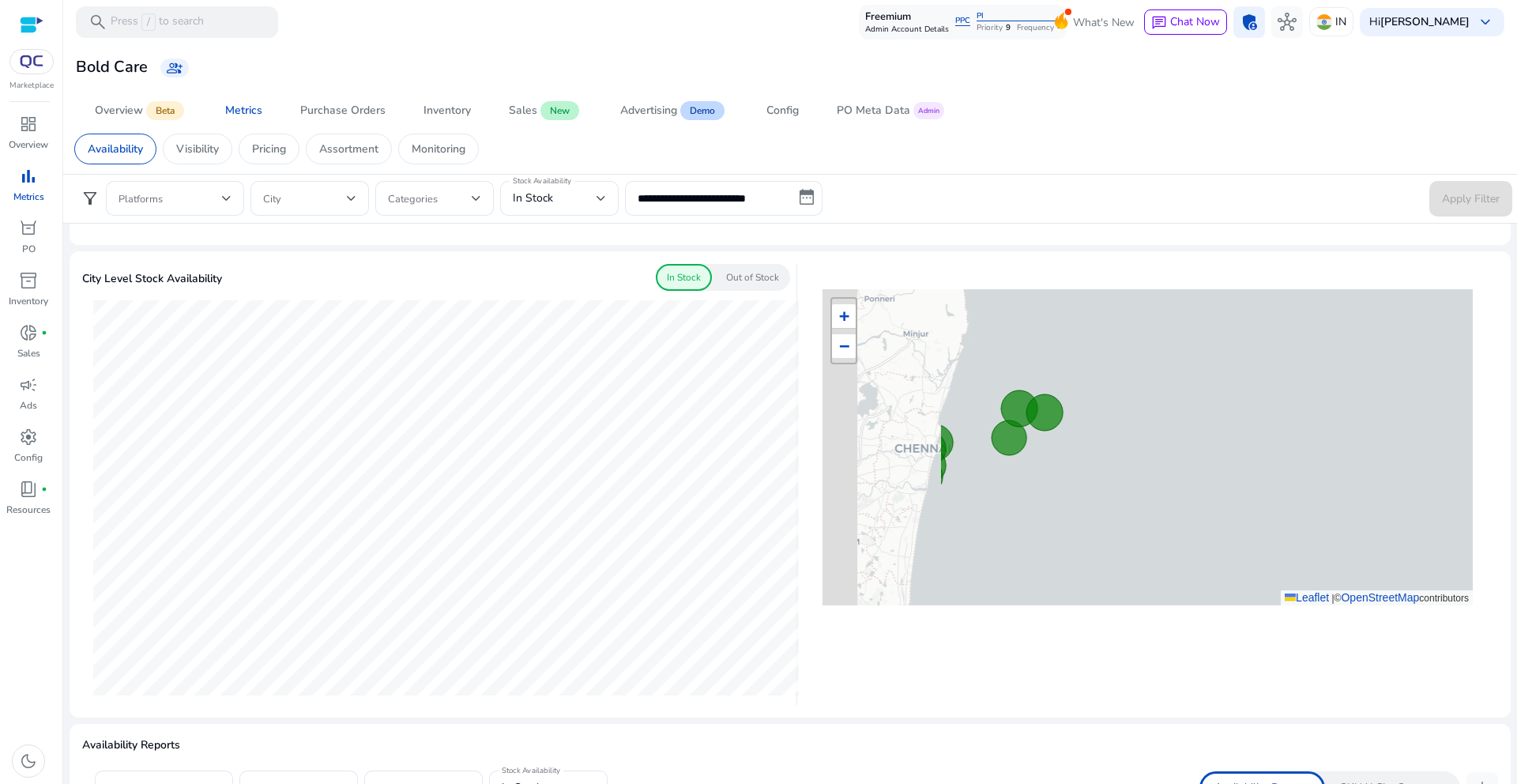
drag, startPoint x: 896, startPoint y: 451, endPoint x: 1092, endPoint y: 451, distance: 196.0
click at [1092, 451] on div "+ − Leaflet | © OpenStreetMap contributors" at bounding box center [1148, 447] width 650 height 316
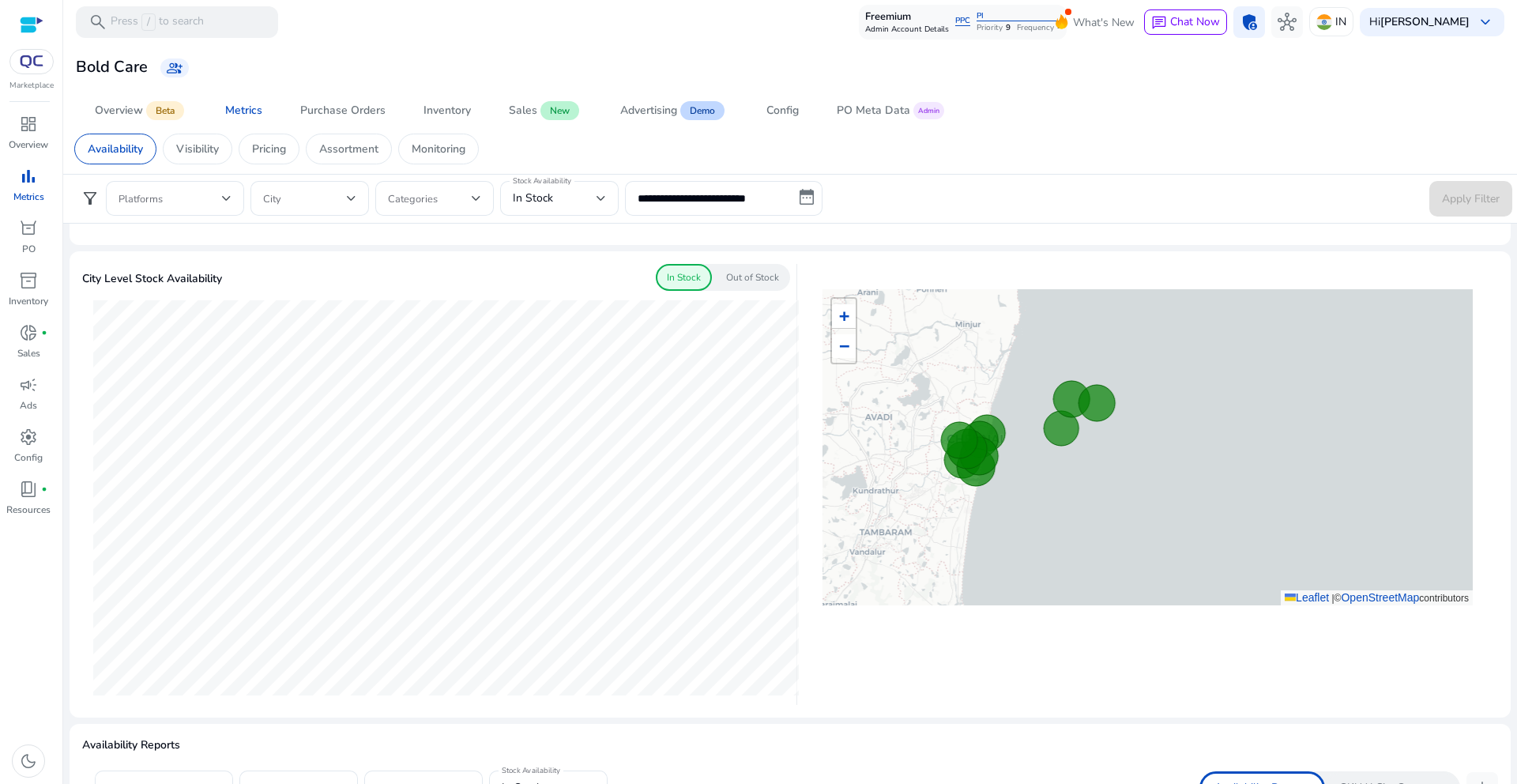
drag, startPoint x: 998, startPoint y: 425, endPoint x: 1038, endPoint y: 421, distance: 40.2
click at [1038, 421] on div "Pincode: 600007 In Stock: 76.35% Pincode: 600006 In Stock: 74.14% + − Leaflet |…" at bounding box center [1148, 447] width 650 height 316
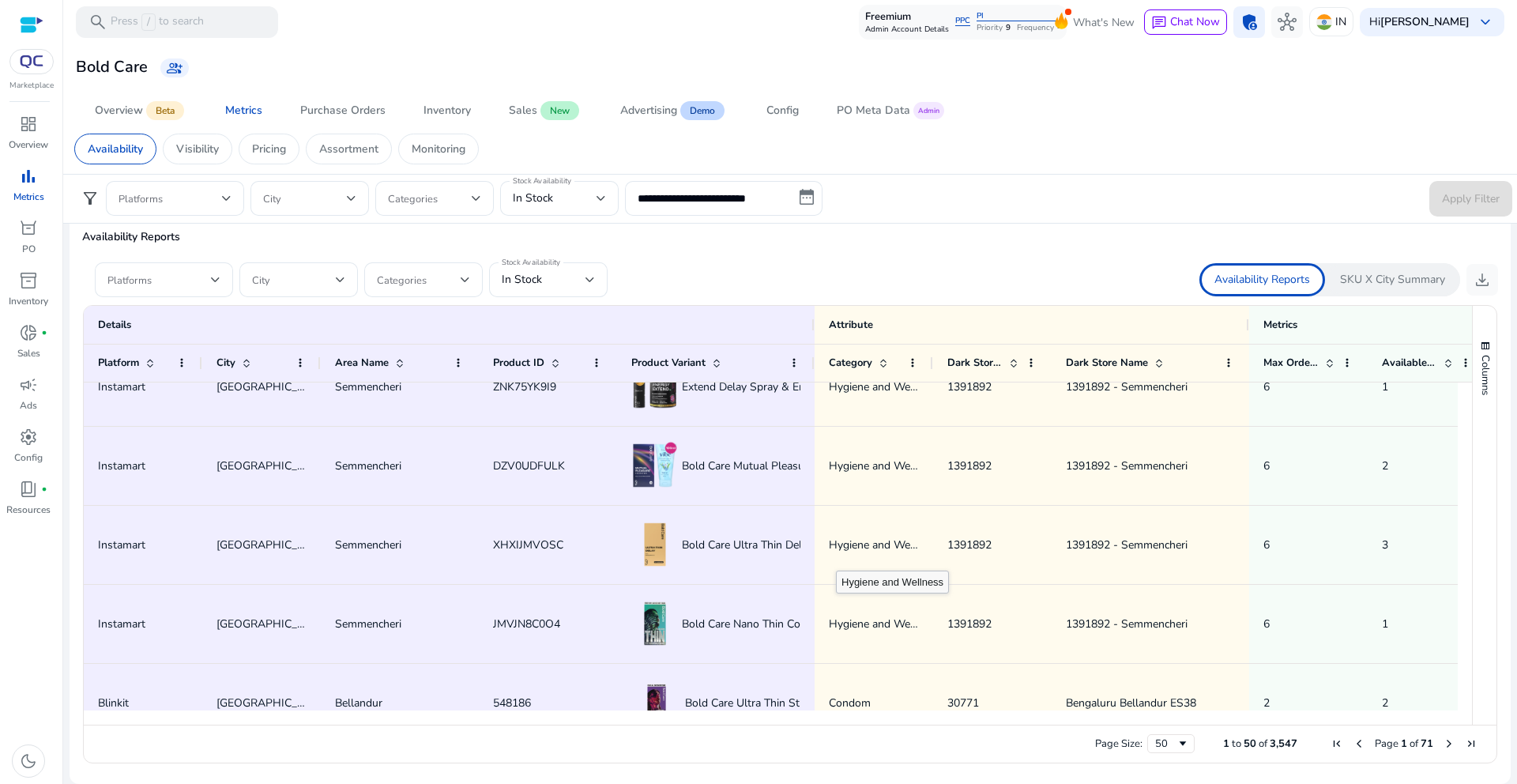
scroll to position [0, 0]
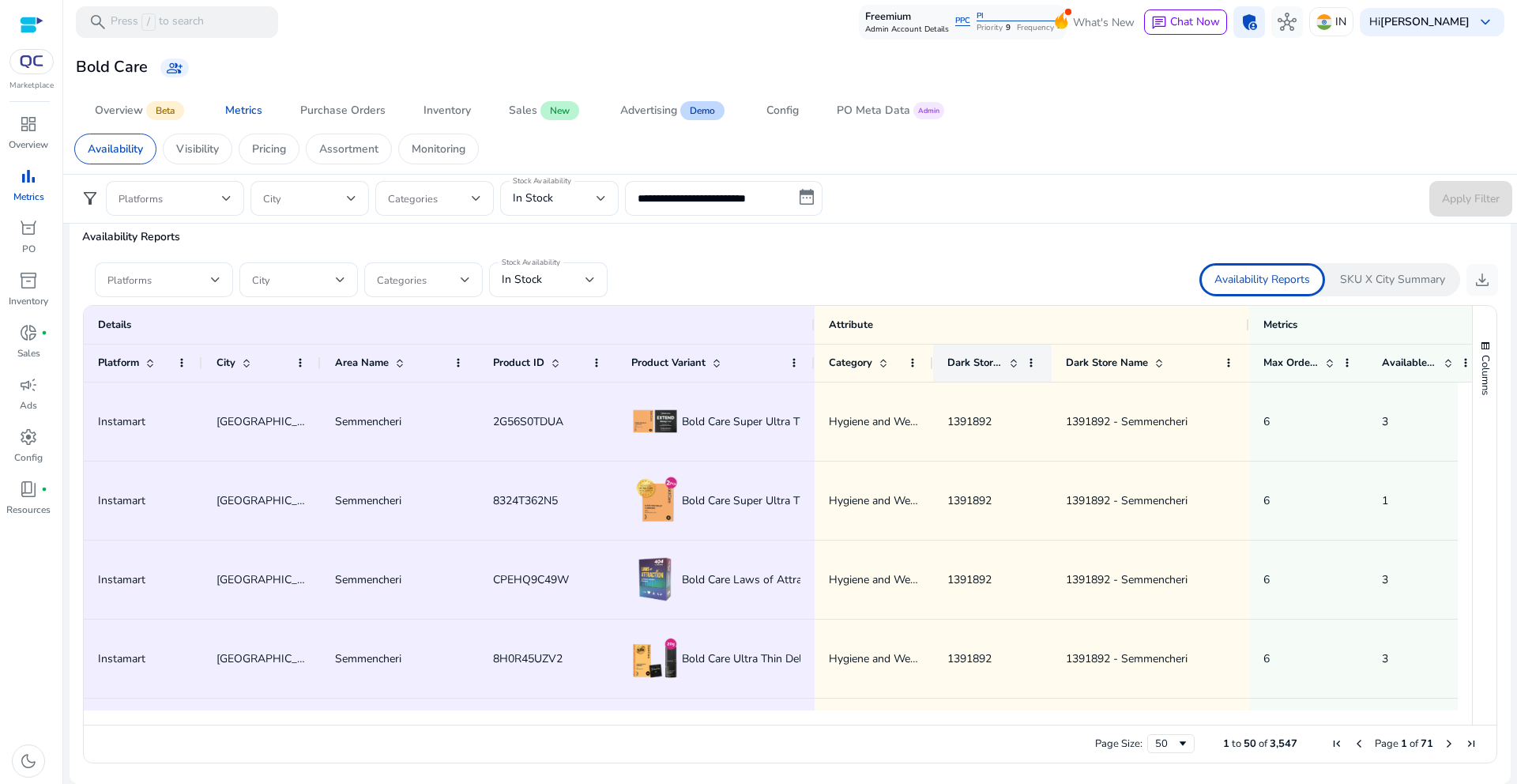
click at [1042, 361] on div "Dark Store ID" at bounding box center [992, 363] width 118 height 38
click at [1033, 361] on span at bounding box center [1031, 363] width 13 height 13
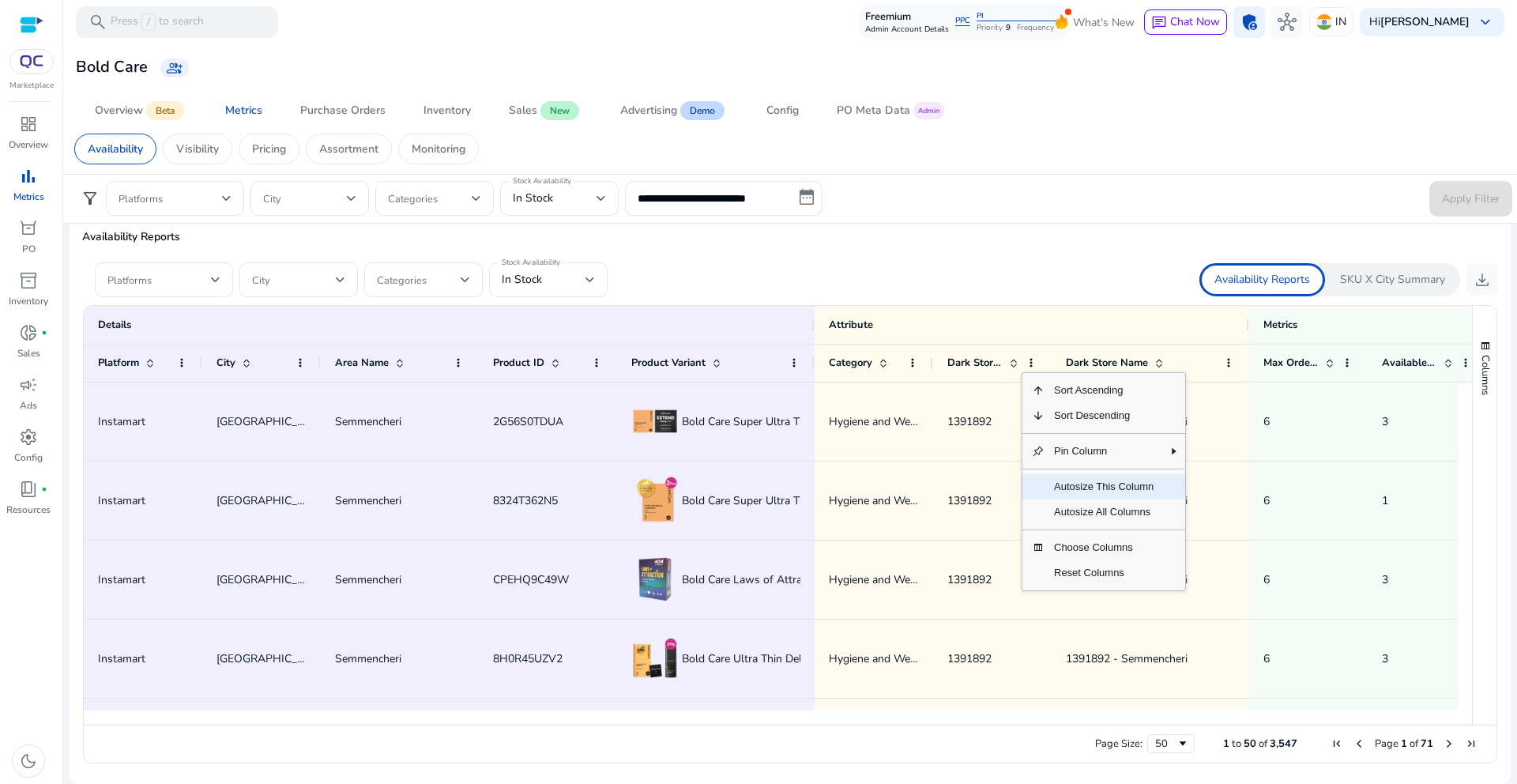
click at [1082, 487] on span "Autosize This Column" at bounding box center [1103, 487] width 118 height 25
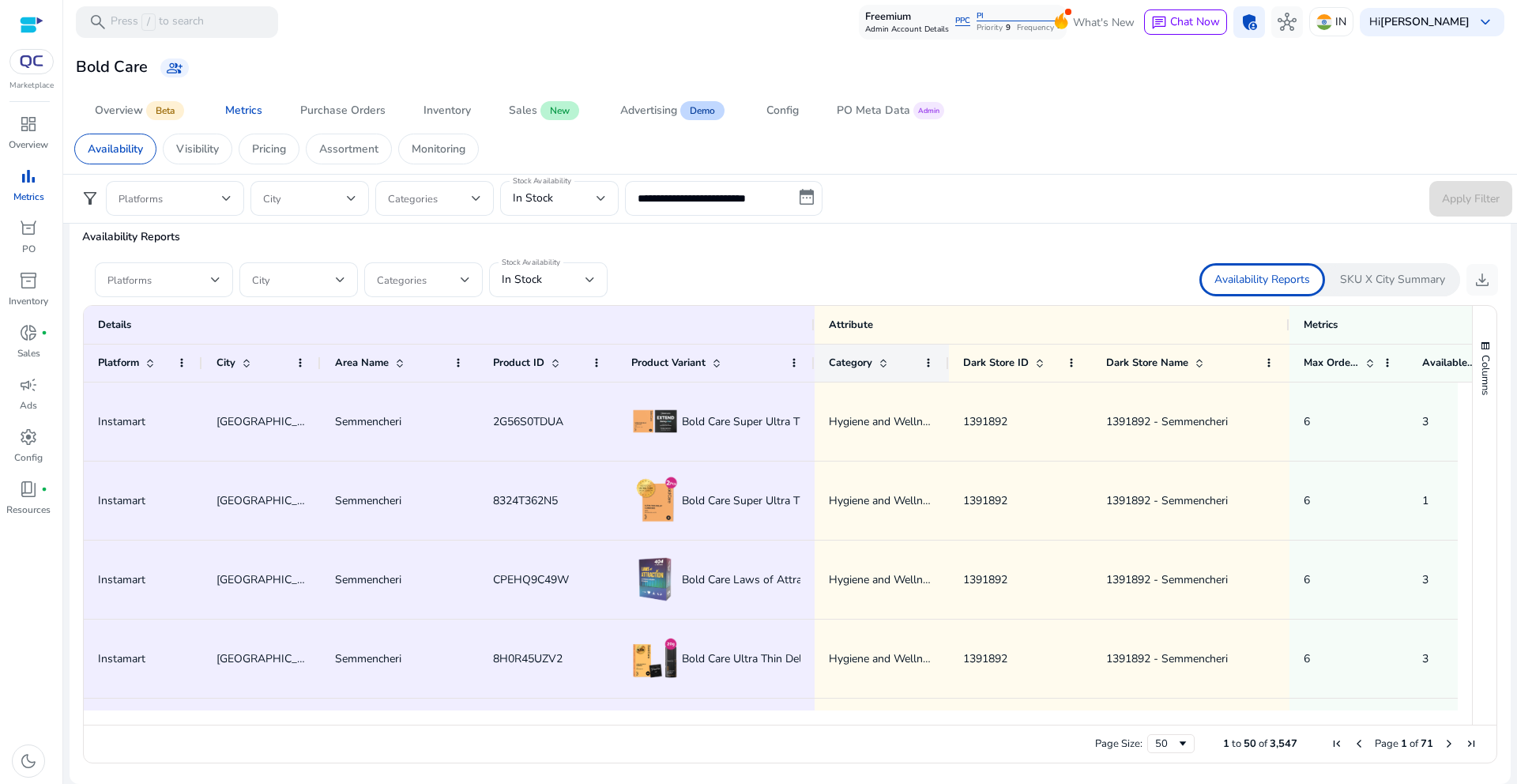
drag, startPoint x: 933, startPoint y: 363, endPoint x: 948, endPoint y: 363, distance: 15.0
click at [948, 363] on div at bounding box center [948, 363] width 7 height 37
drag, startPoint x: 947, startPoint y: 361, endPoint x: 778, endPoint y: 395, distance: 172.4
click at [778, 395] on div "Details Attribute Metrics Platform City 6" at bounding box center [778, 515] width 1388 height 419
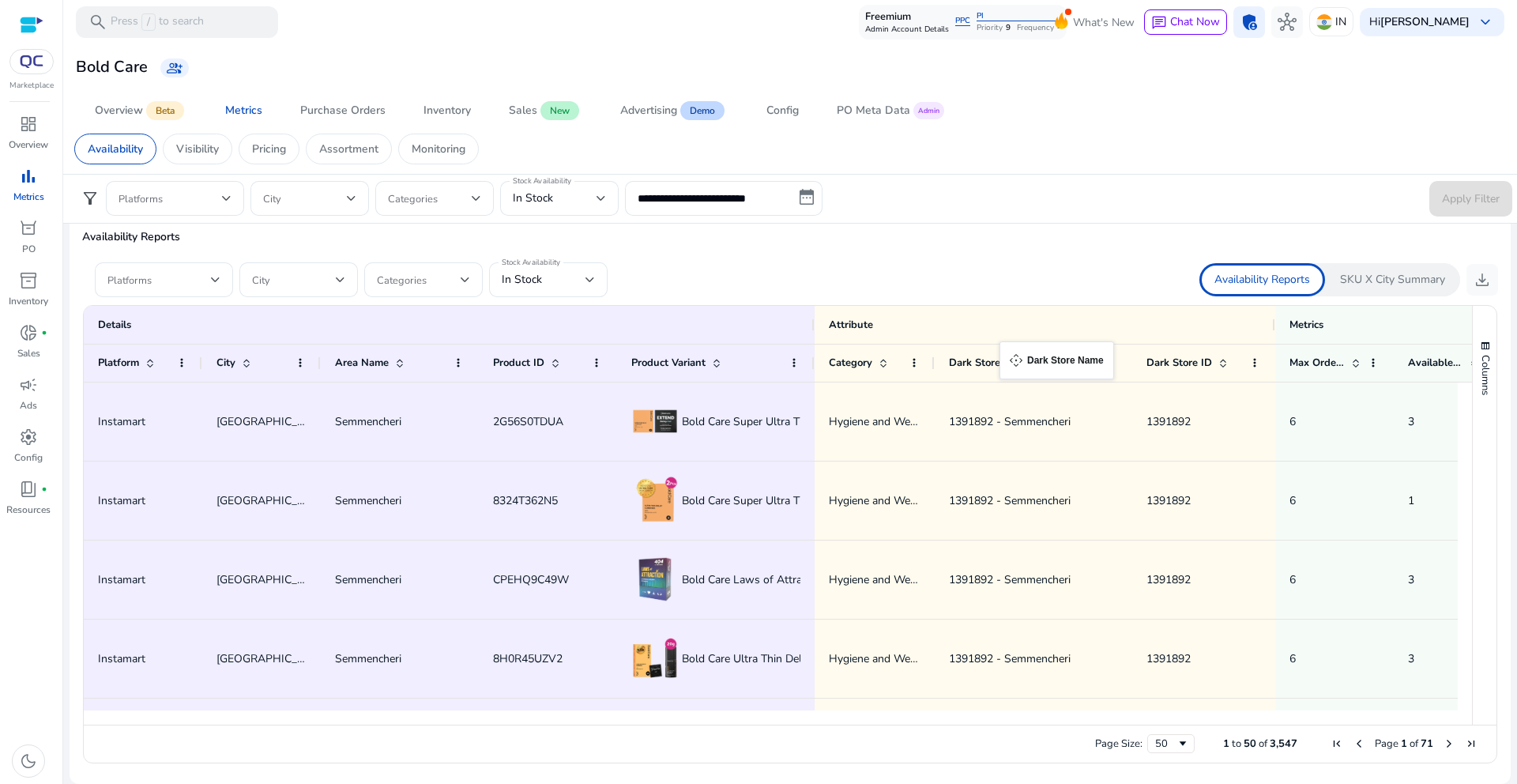
drag, startPoint x: 1078, startPoint y: 364, endPoint x: 1008, endPoint y: 350, distance: 71.4
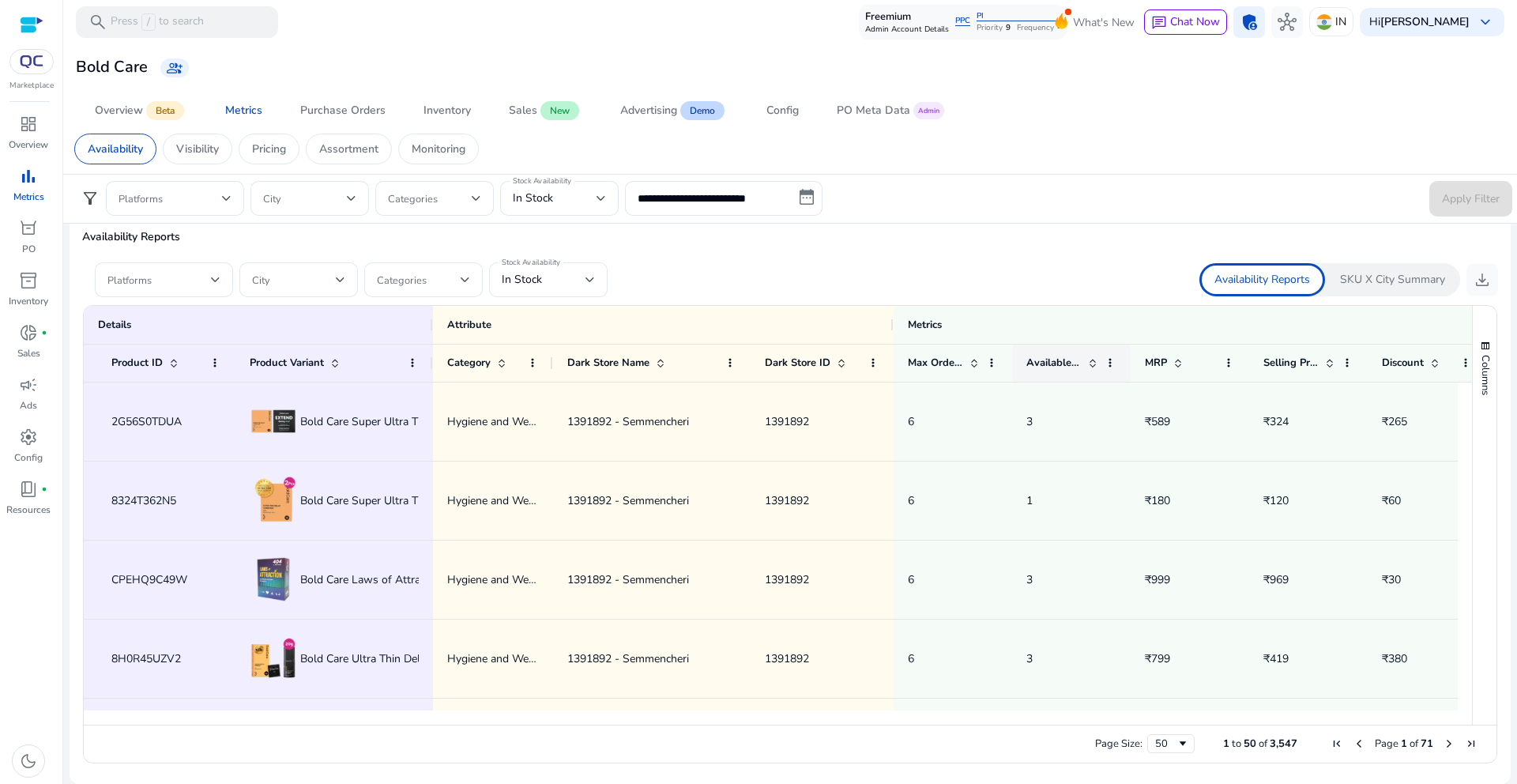
click at [1087, 363] on span at bounding box center [1093, 363] width 13 height 13
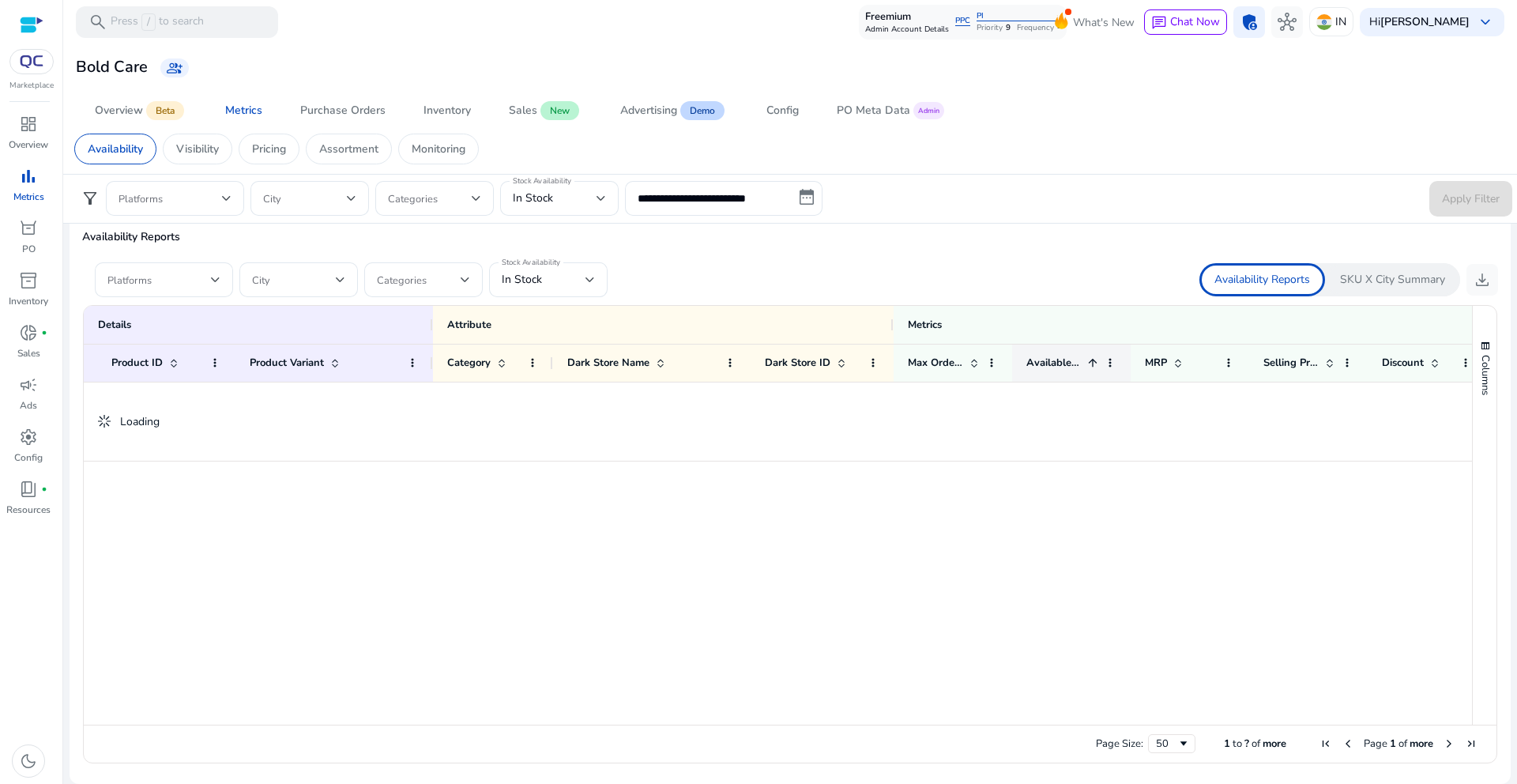
click at [1087, 364] on span at bounding box center [1093, 363] width 13 height 13
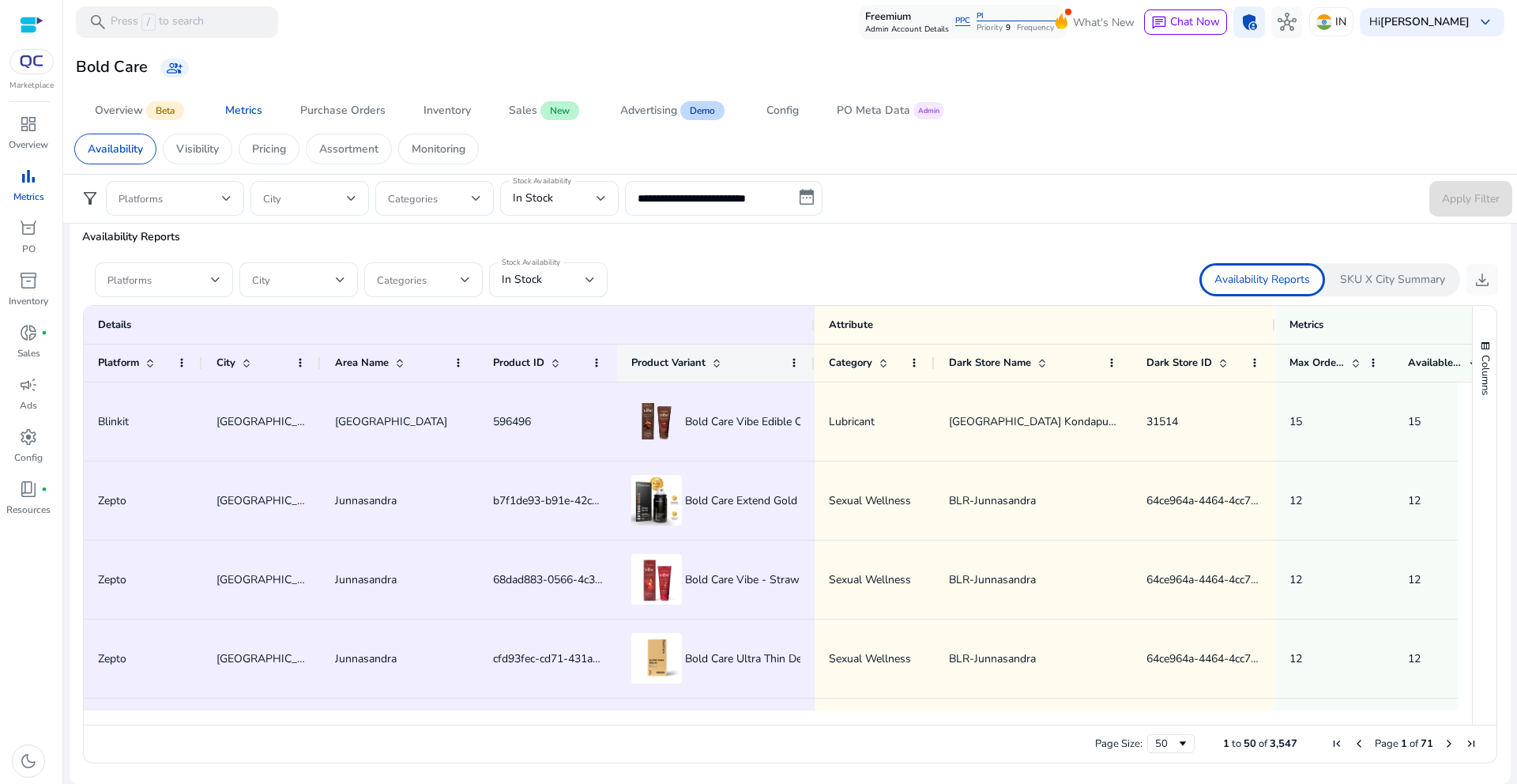
click at [699, 358] on span "Product Variant" at bounding box center [668, 362] width 74 height 14
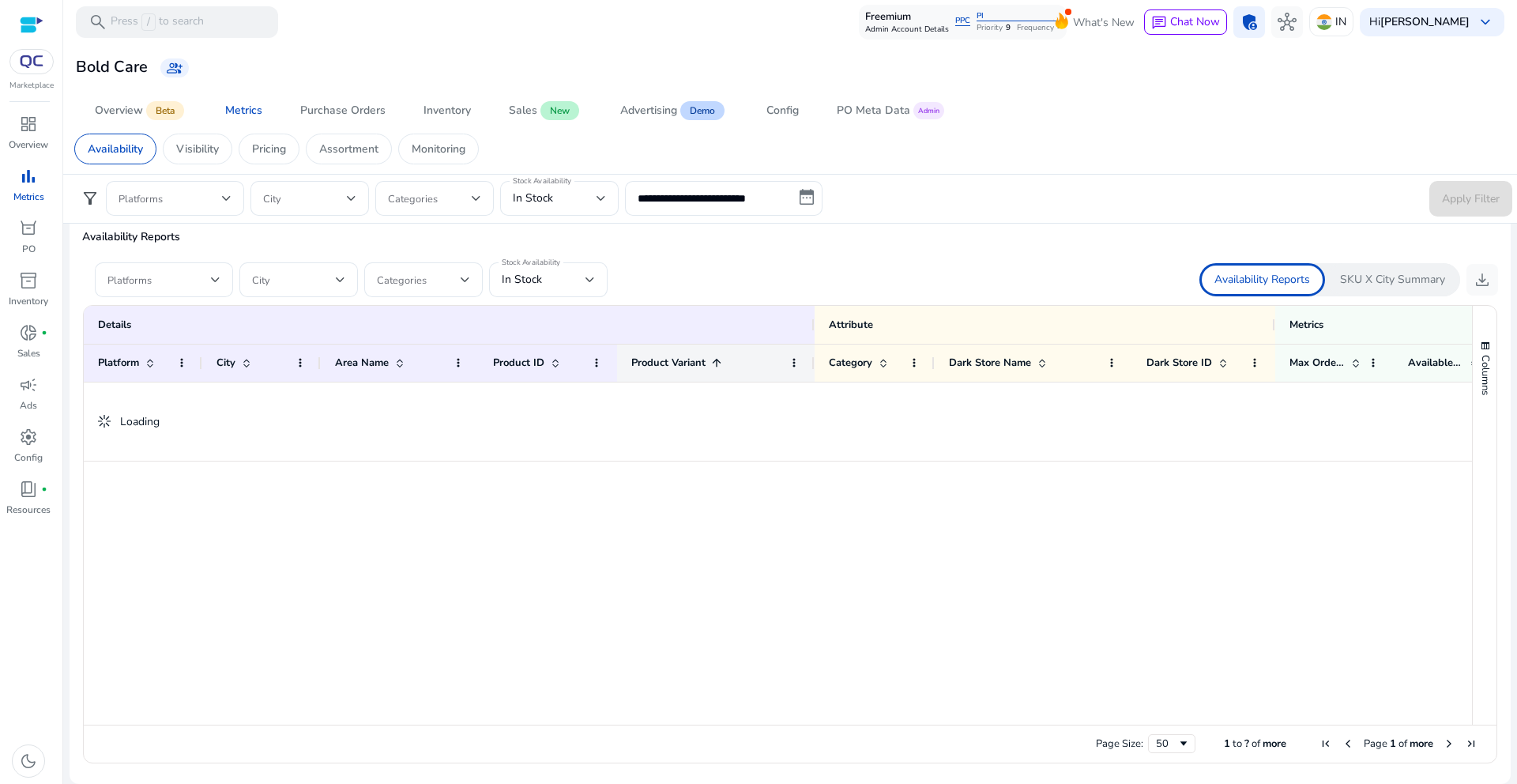
click at [699, 358] on span "Product Variant" at bounding box center [668, 362] width 74 height 14
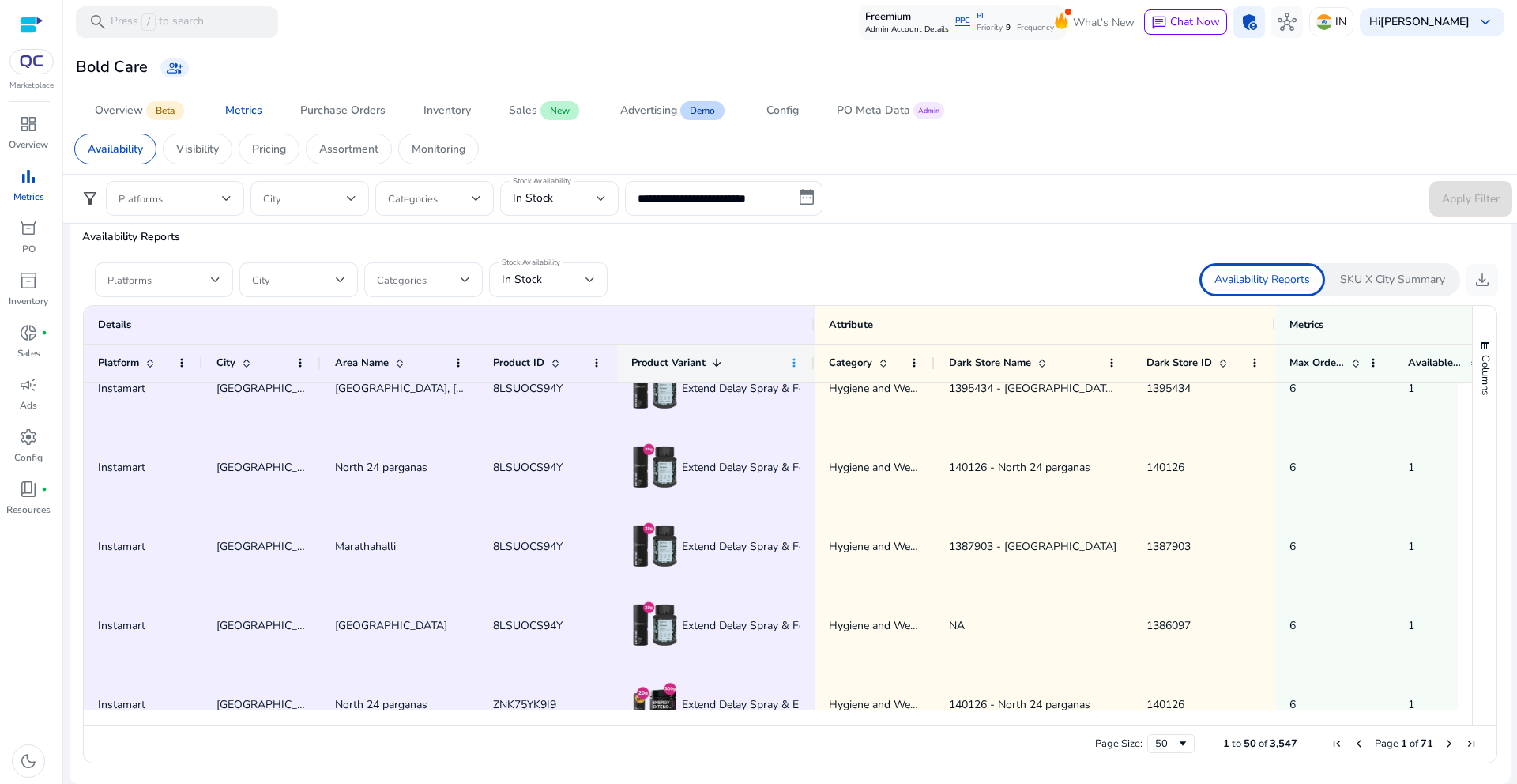
click at [790, 363] on span at bounding box center [794, 363] width 13 height 13
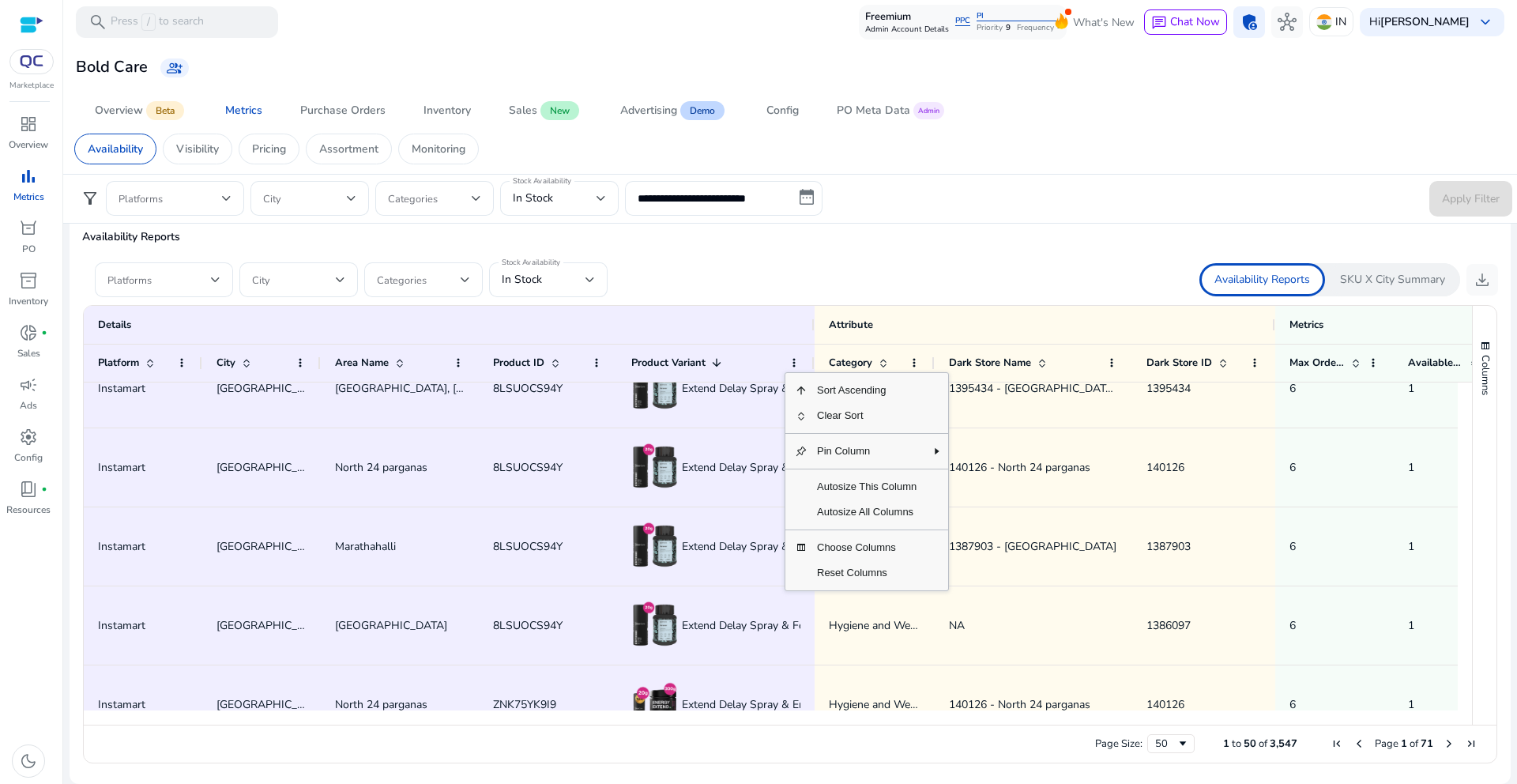
click at [614, 403] on div "8LSUOCS94Y" at bounding box center [548, 388] width 139 height 78
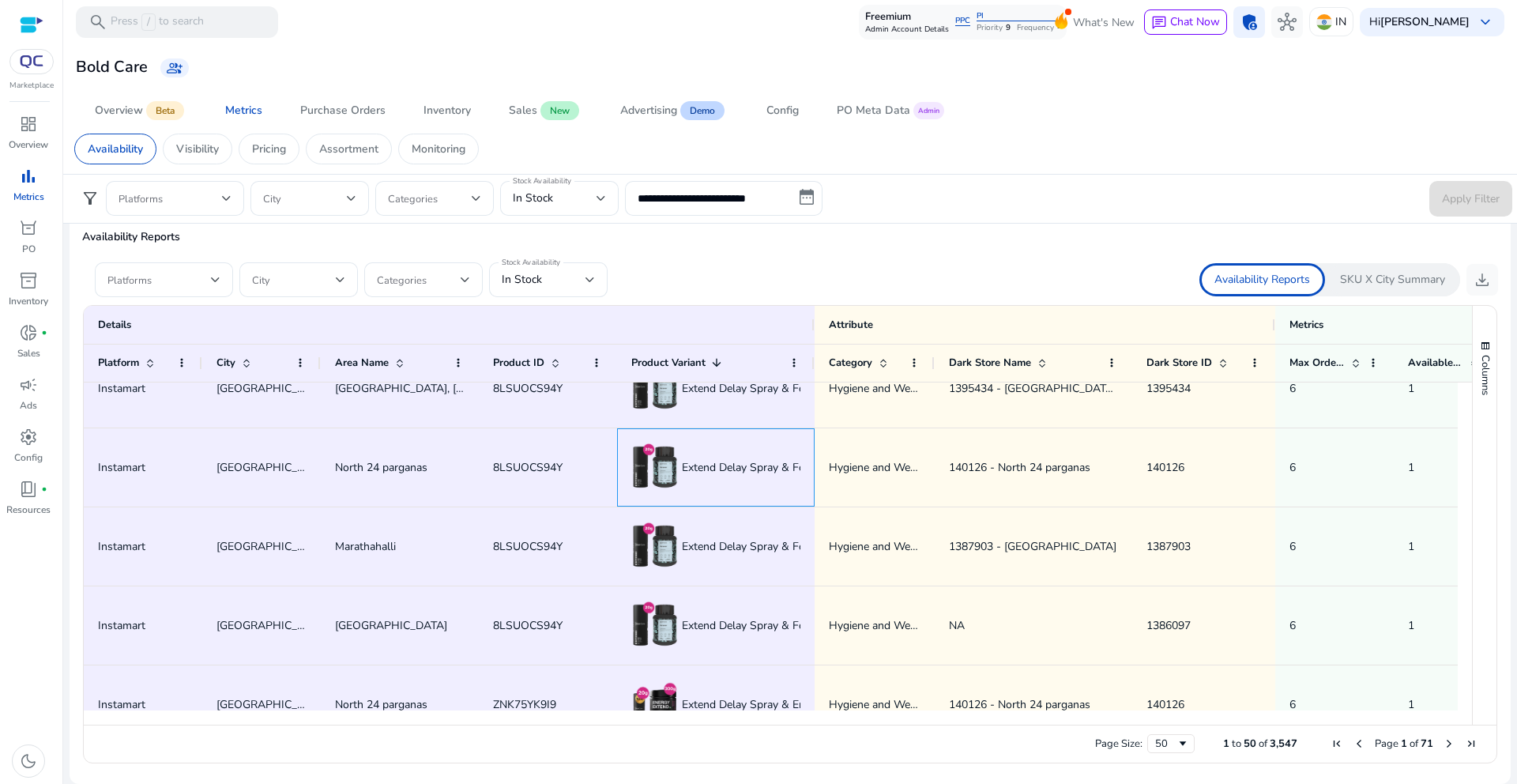
click at [712, 501] on div "Extend Delay Spray & Forever Gold Standard Shilajit Ashwagandha Capsule For Men…" at bounding box center [716, 467] width 169 height 77
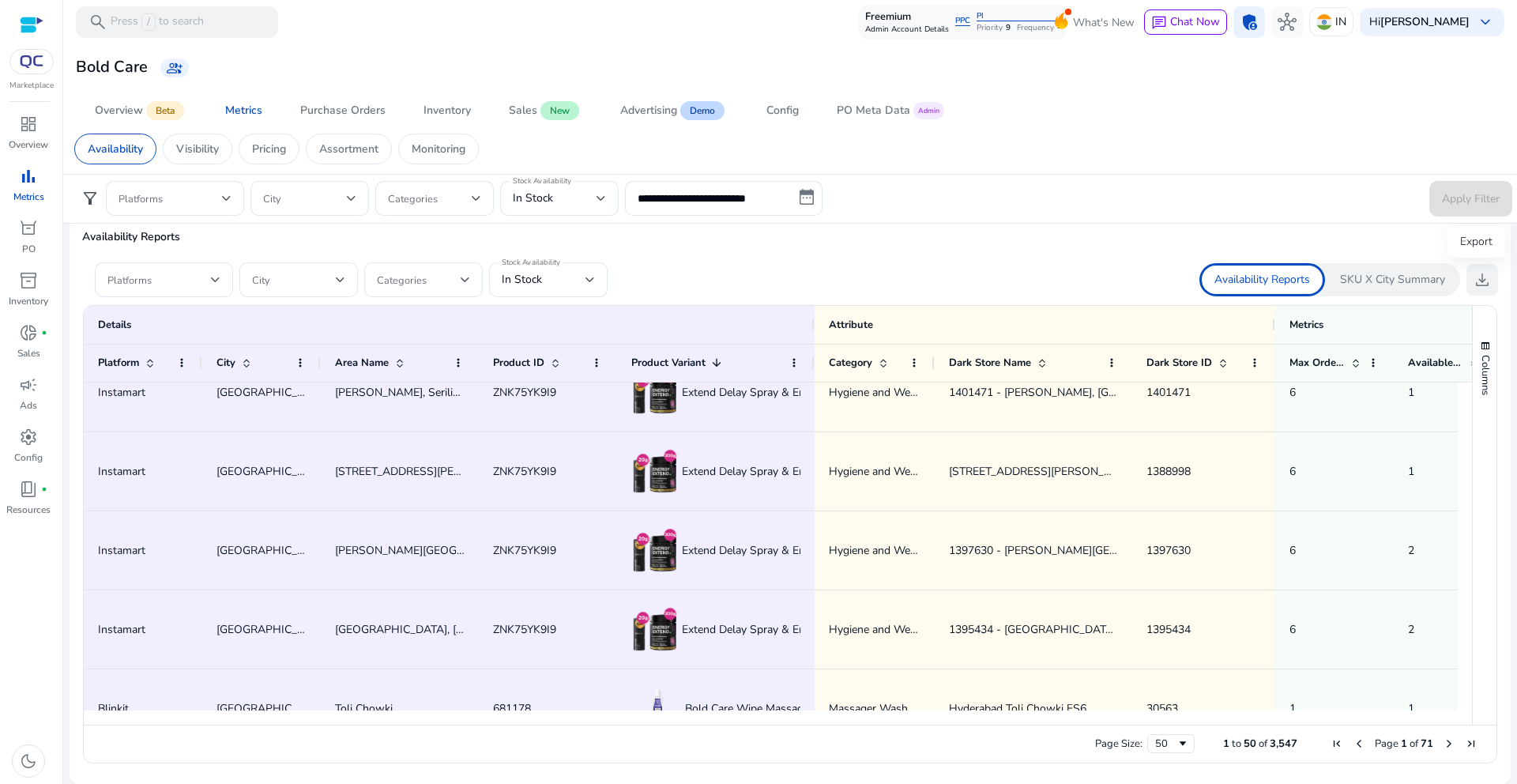
click at [1484, 276] on span "download" at bounding box center [1482, 280] width 19 height 19
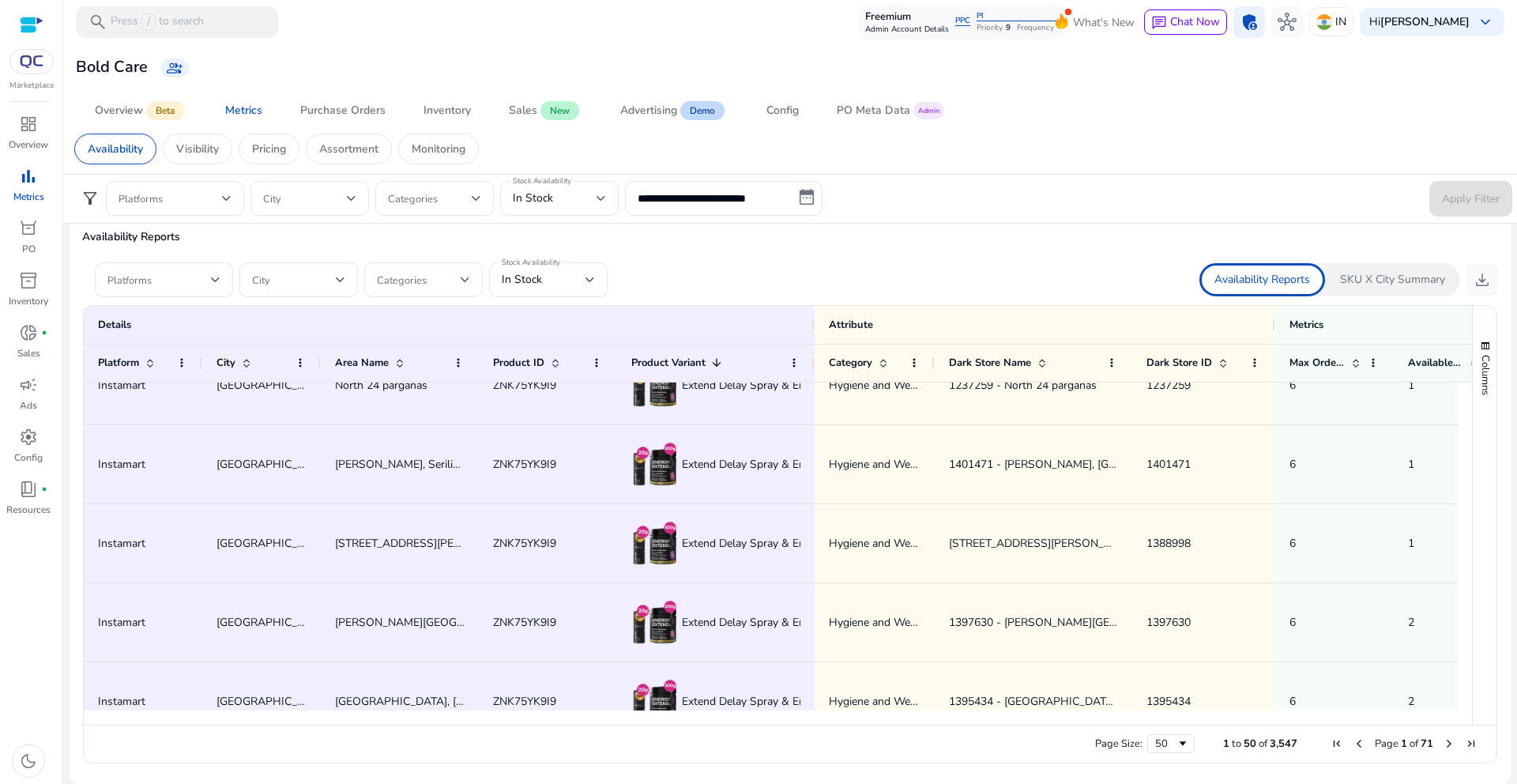
scroll to position [1457, 0]
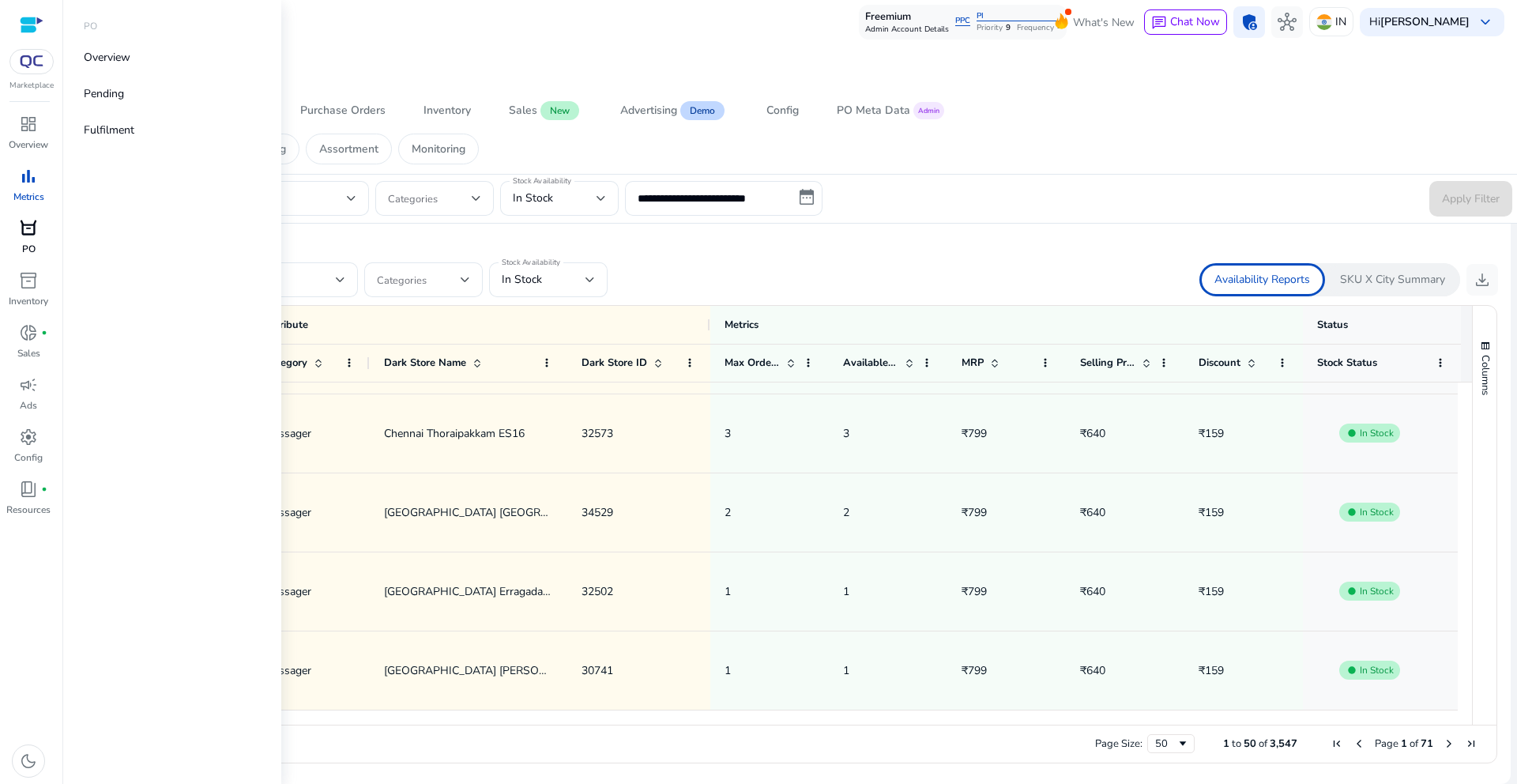
click at [34, 254] on p "PO" at bounding box center [29, 249] width 13 height 14
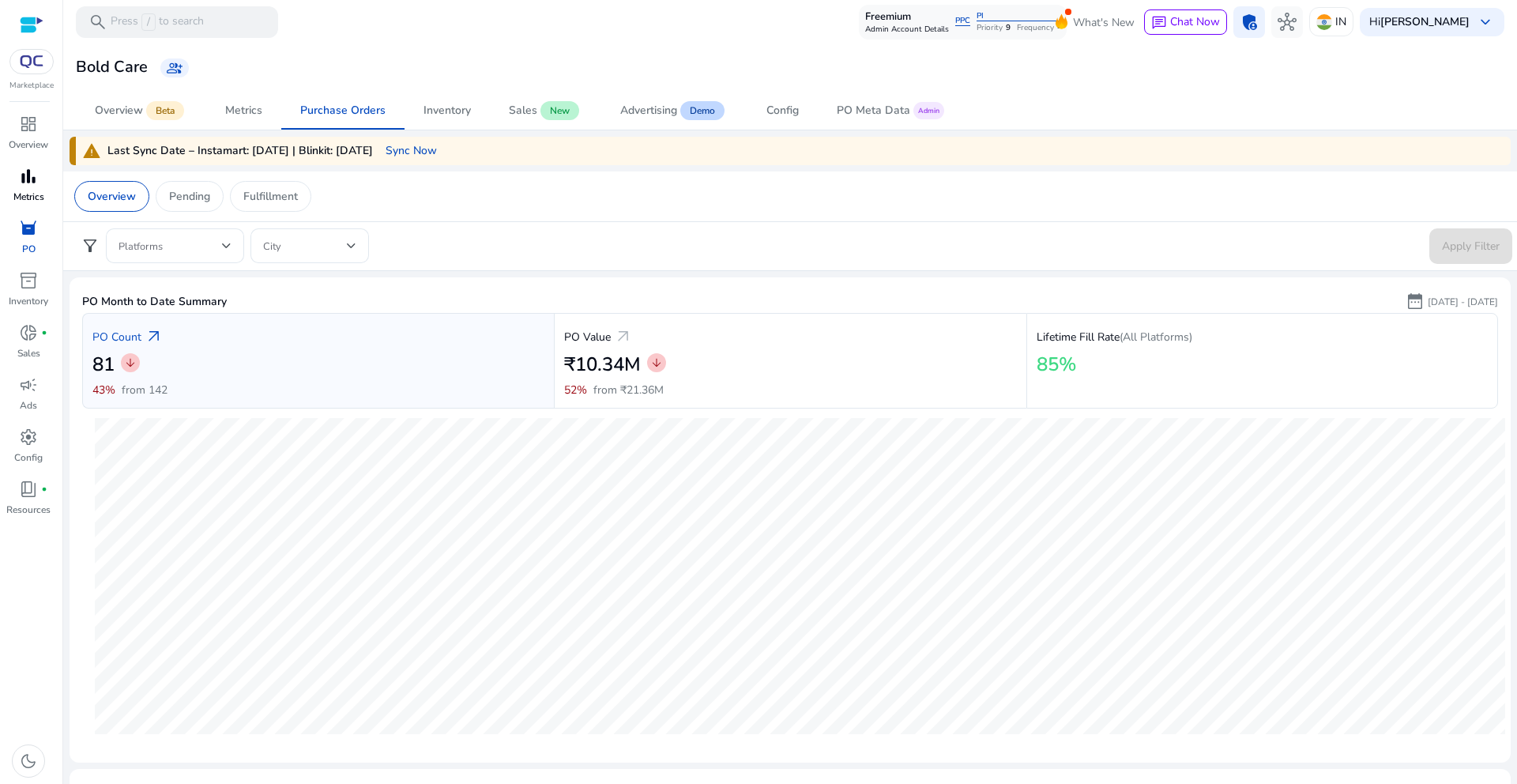
click at [45, 199] on link "bar_chart Metrics" at bounding box center [29, 190] width 57 height 52
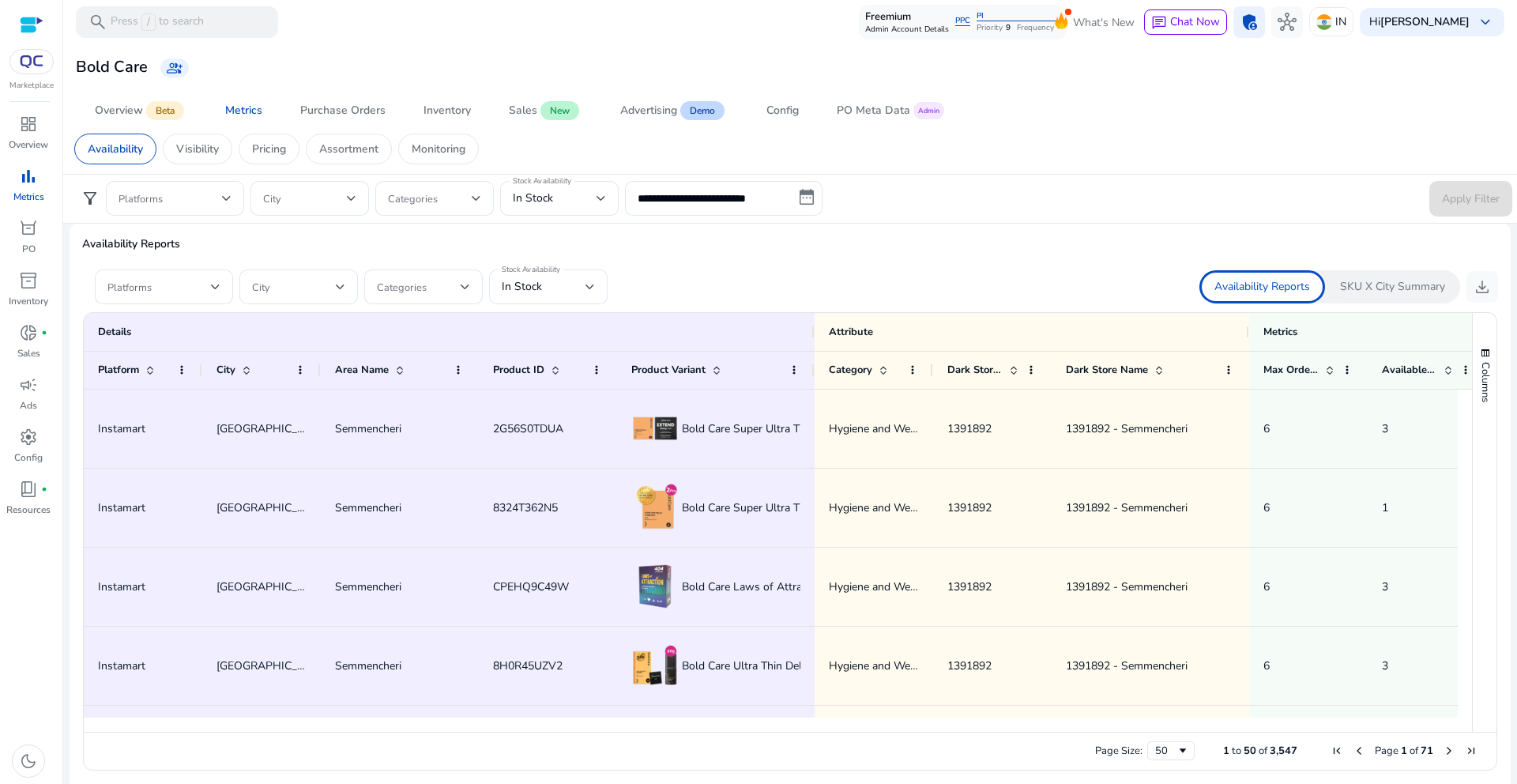
scroll to position [927, 0]
click at [329, 158] on div "Assortment" at bounding box center [349, 149] width 86 height 31
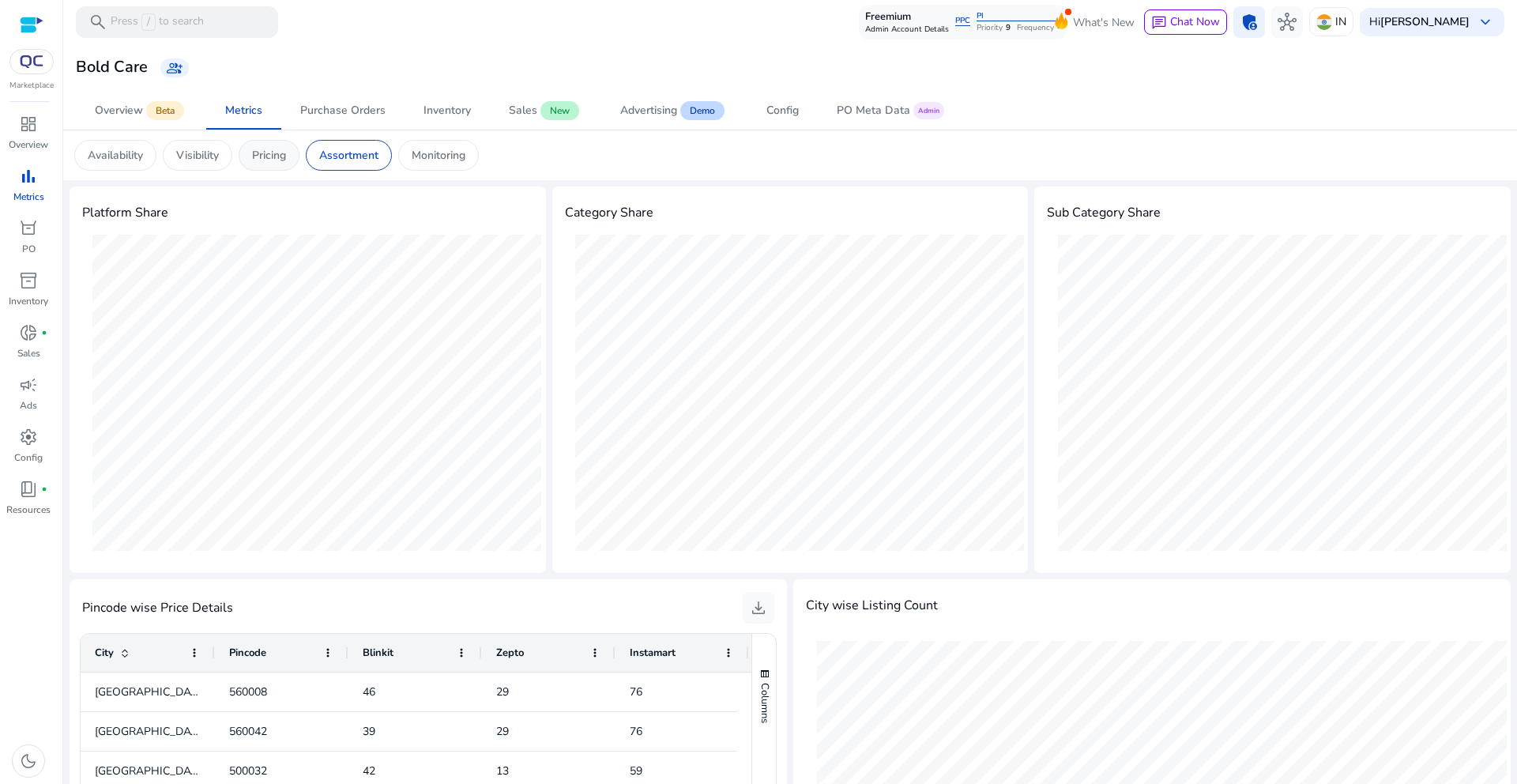
click at [286, 153] on p "Pricing" at bounding box center [269, 155] width 34 height 16
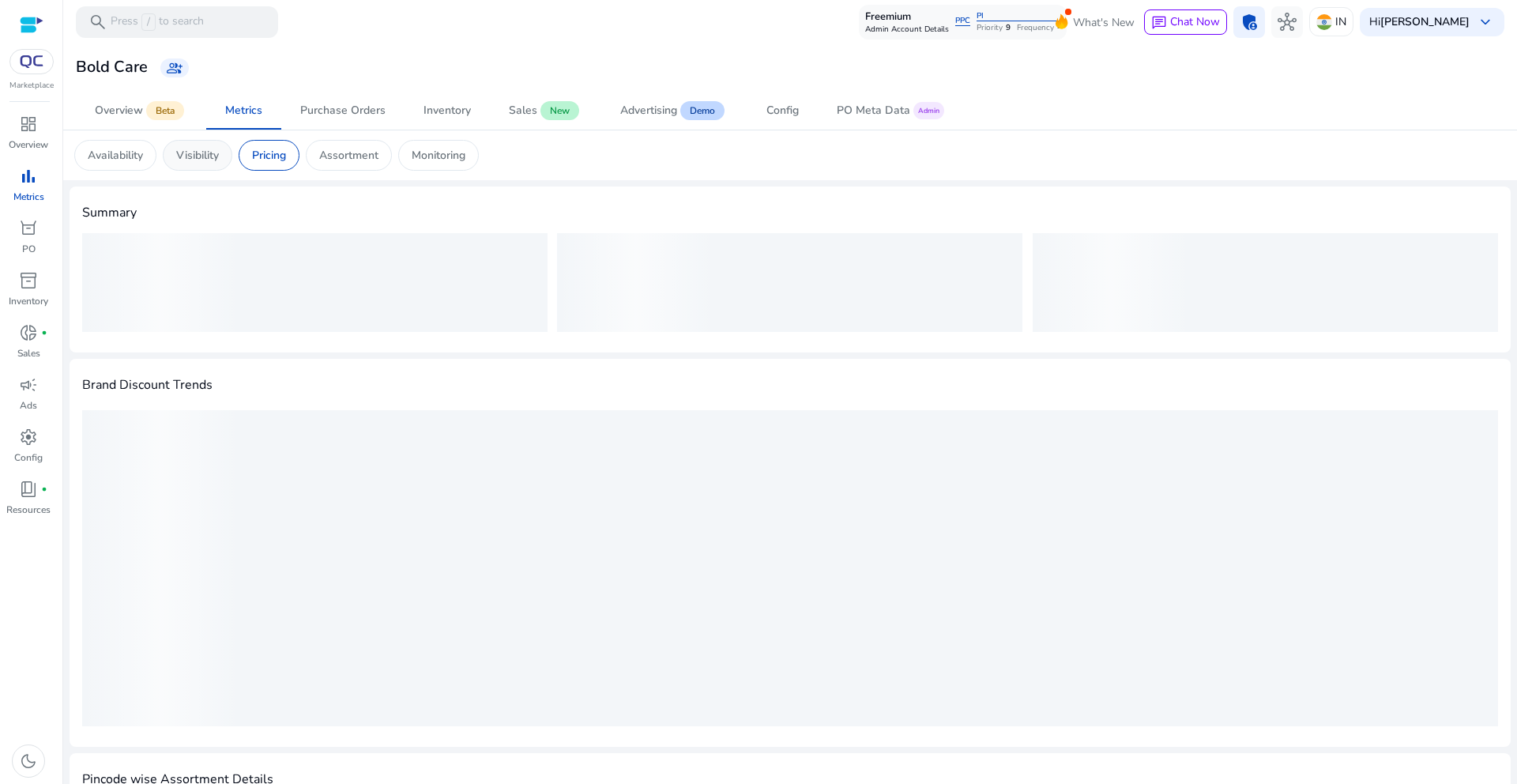
click at [225, 161] on div "Visibility" at bounding box center [197, 156] width 69 height 31
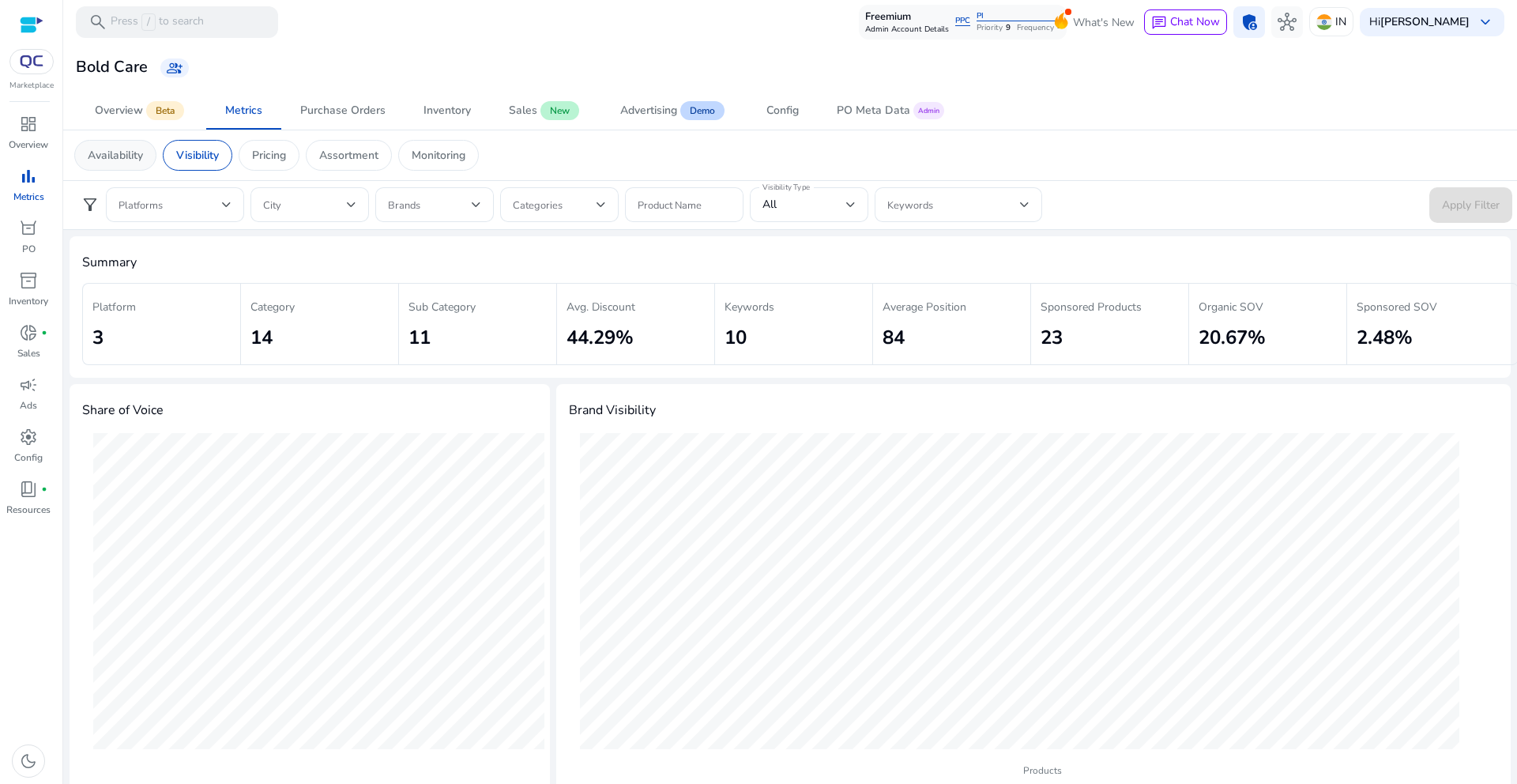
click at [108, 159] on p "Availability" at bounding box center [116, 155] width 55 height 16
